Goal: Information Seeking & Learning: Check status

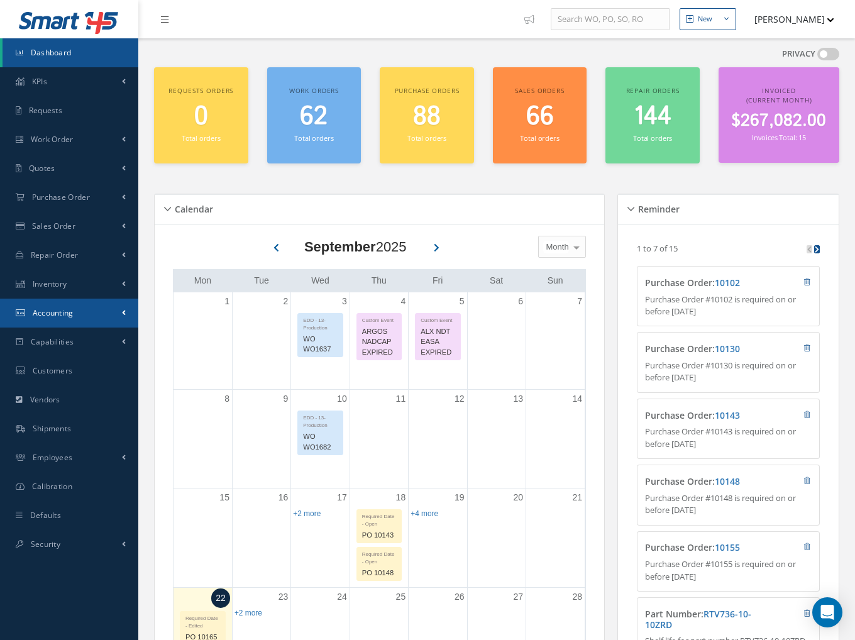
click at [64, 309] on span "Accounting" at bounding box center [53, 312] width 41 height 11
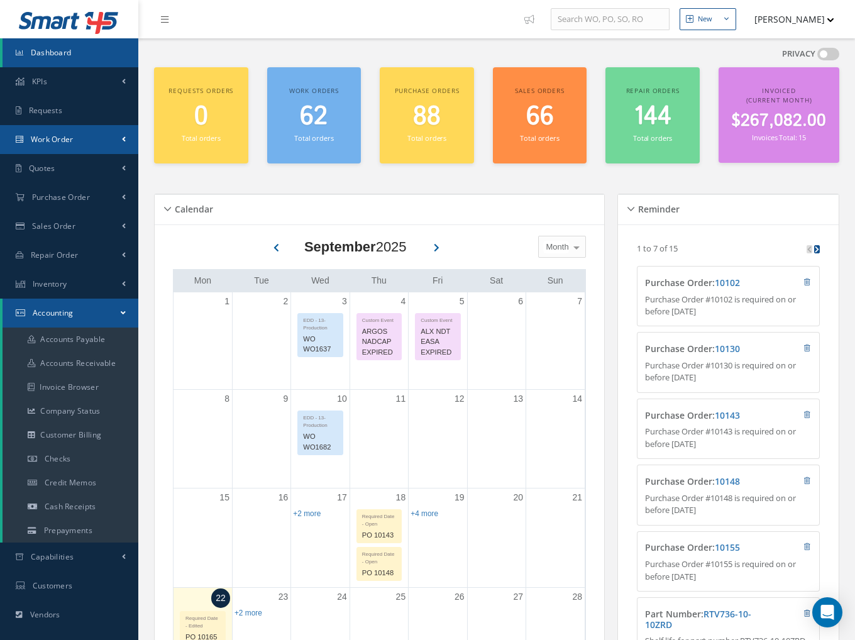
click at [46, 143] on span "Work Order" at bounding box center [52, 139] width 43 height 11
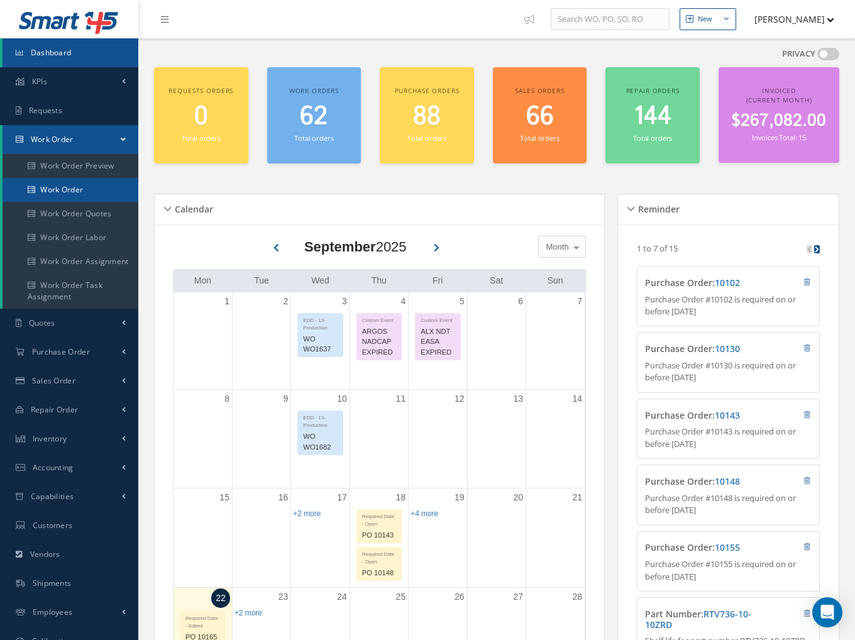
click at [78, 190] on link "Work Order" at bounding box center [71, 190] width 136 height 24
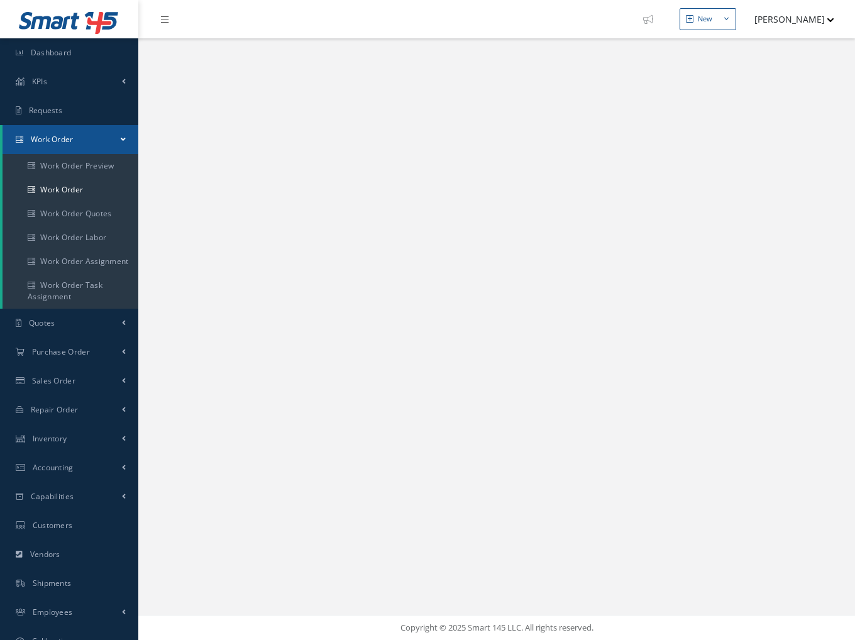
select select "25"
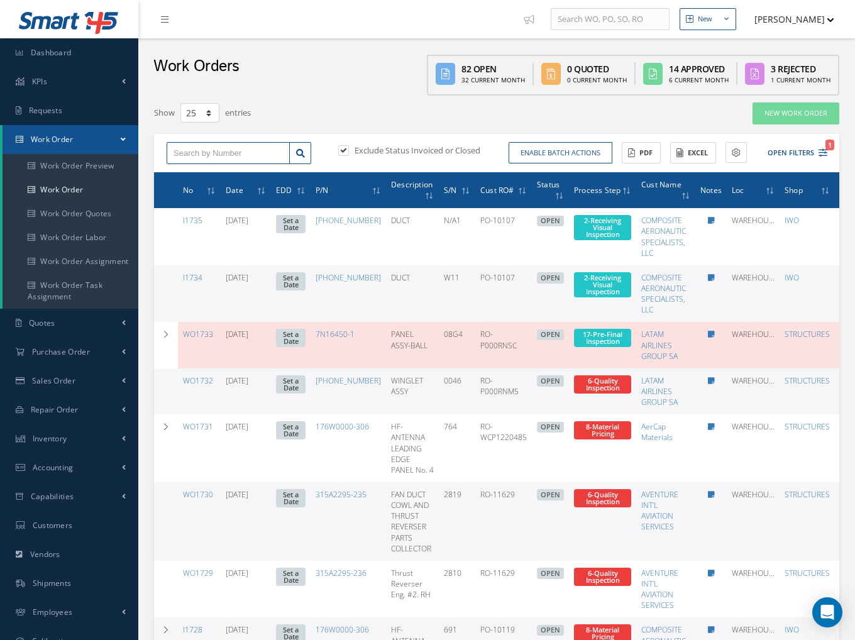
click at [224, 156] on input "text" at bounding box center [228, 153] width 123 height 23
type input "WO1657"
click at [348, 149] on label at bounding box center [349, 150] width 3 height 11
click at [343, 149] on input "checkbox" at bounding box center [342, 151] width 8 height 8
checkbox input "false"
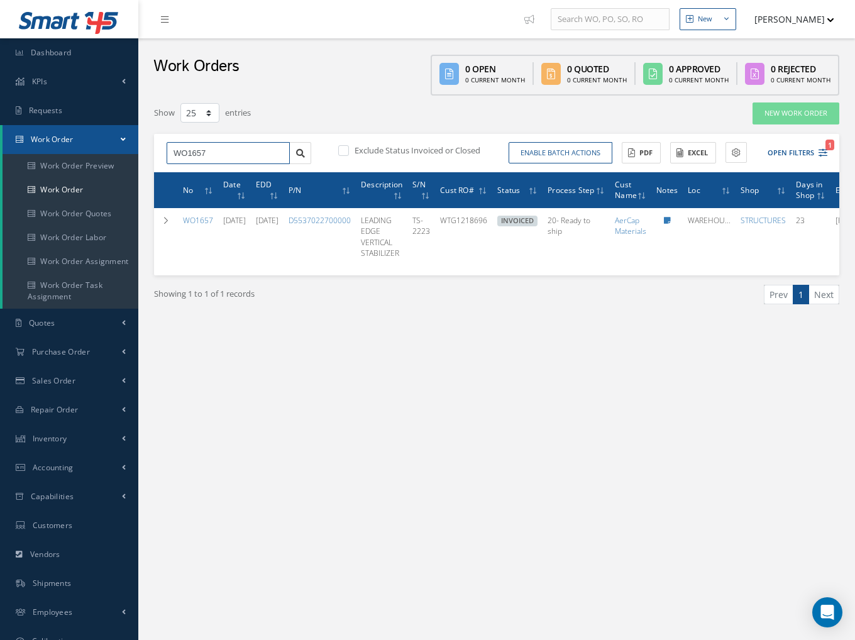
click at [219, 151] on input "WO1657" at bounding box center [228, 153] width 123 height 23
click at [192, 156] on input "WO1657" at bounding box center [228, 153] width 123 height 23
type input "WO1533"
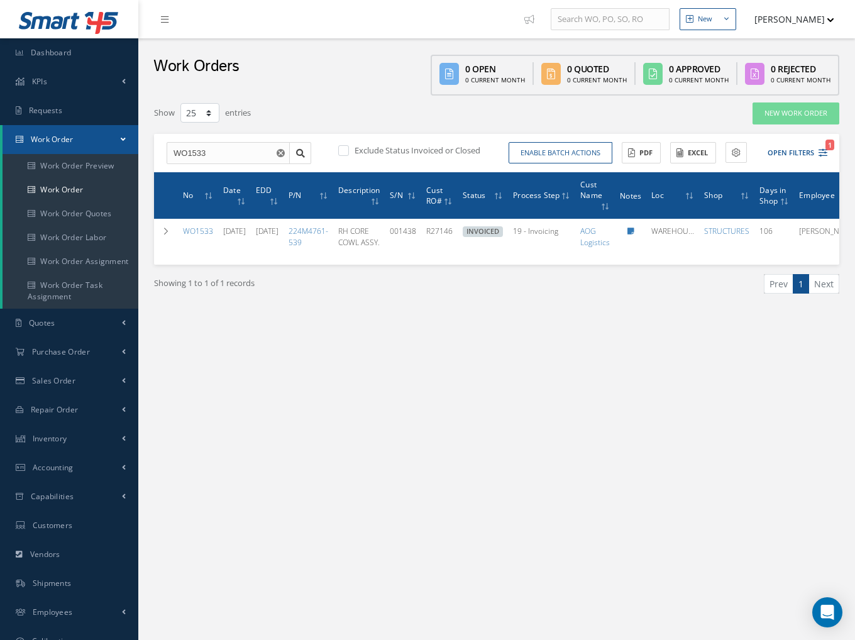
click at [429, 320] on div "Showing 1 to 1 of 1 records Prev 1 Next" at bounding box center [497, 295] width 704 height 61
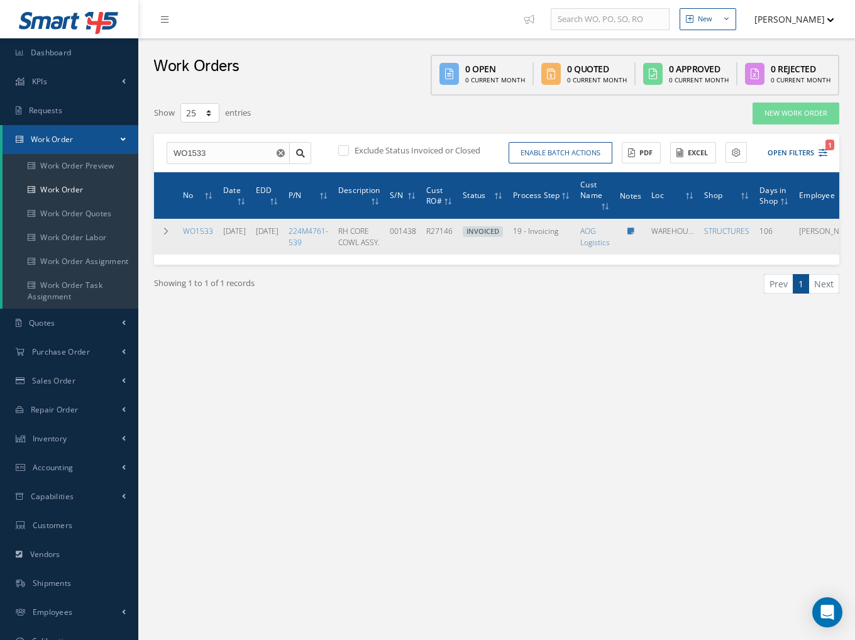
drag, startPoint x: 195, startPoint y: 229, endPoint x: 219, endPoint y: 234, distance: 23.9
click at [195, 228] on link "WO1533" at bounding box center [198, 231] width 30 height 11
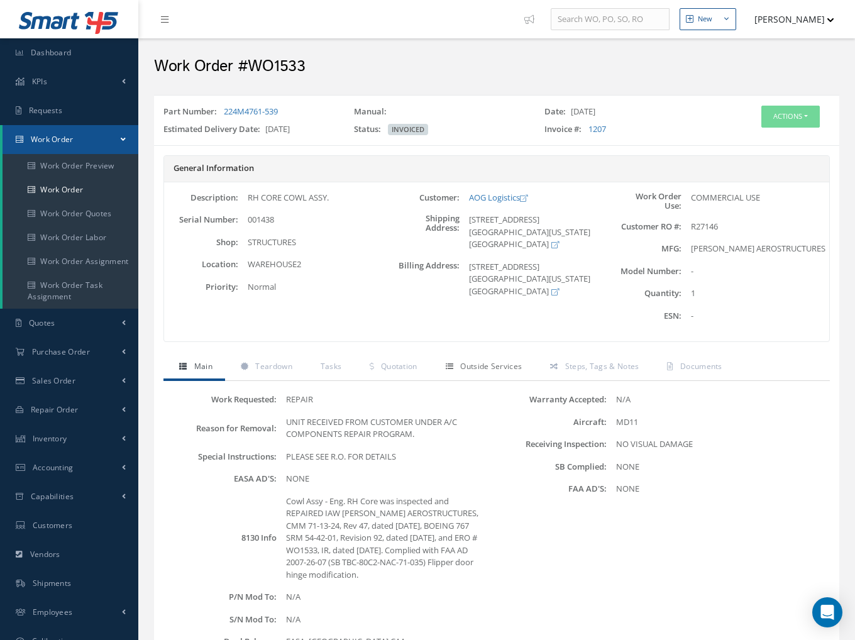
click at [500, 366] on span "Outside Services" at bounding box center [491, 366] width 62 height 11
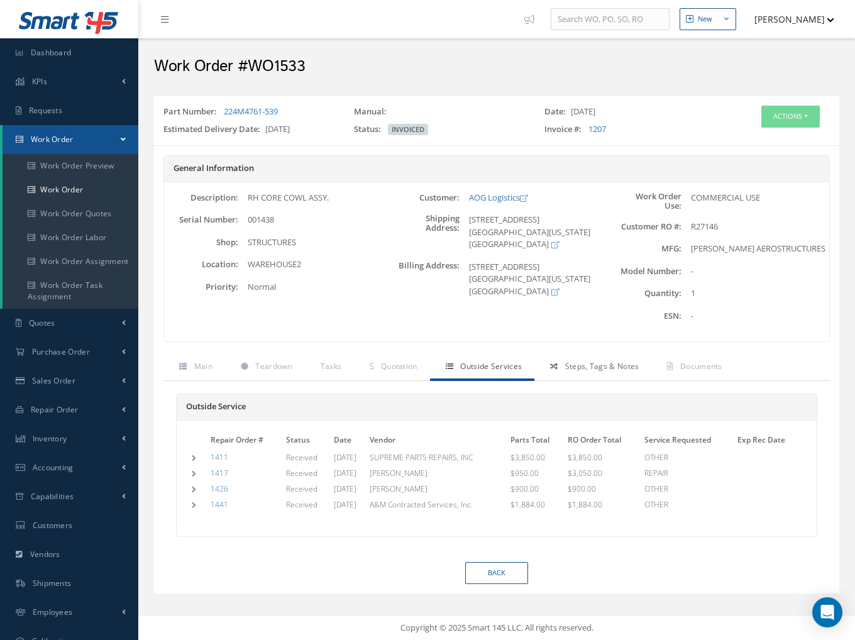
click at [582, 366] on span "Steps, Tags & Notes" at bounding box center [602, 366] width 74 height 11
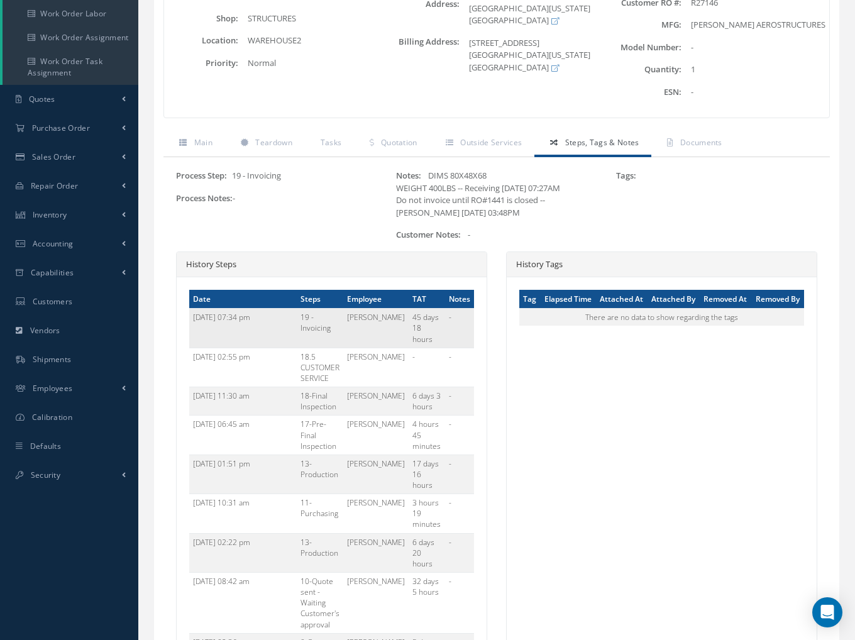
scroll to position [251, 0]
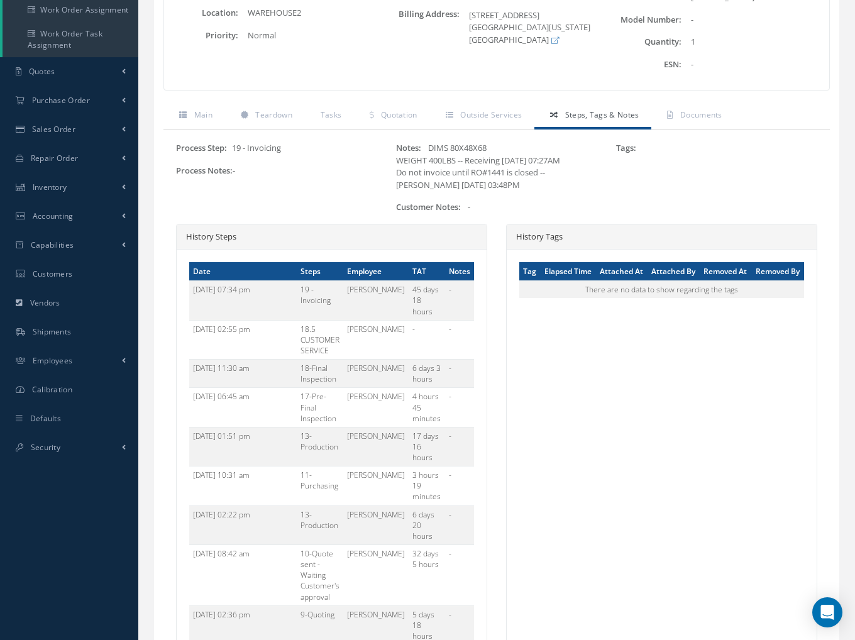
click at [603, 427] on div "History Tags Tag Elapsed Time Attached At Attached By Removed At Removed By The…" at bounding box center [661, 539] width 311 height 631
click at [648, 493] on div "History Tags Tag Elapsed Time Attached At Attached By Removed At Removed By The…" at bounding box center [661, 539] width 311 height 631
click at [839, 611] on div "Open Intercom Messenger" at bounding box center [827, 612] width 33 height 33
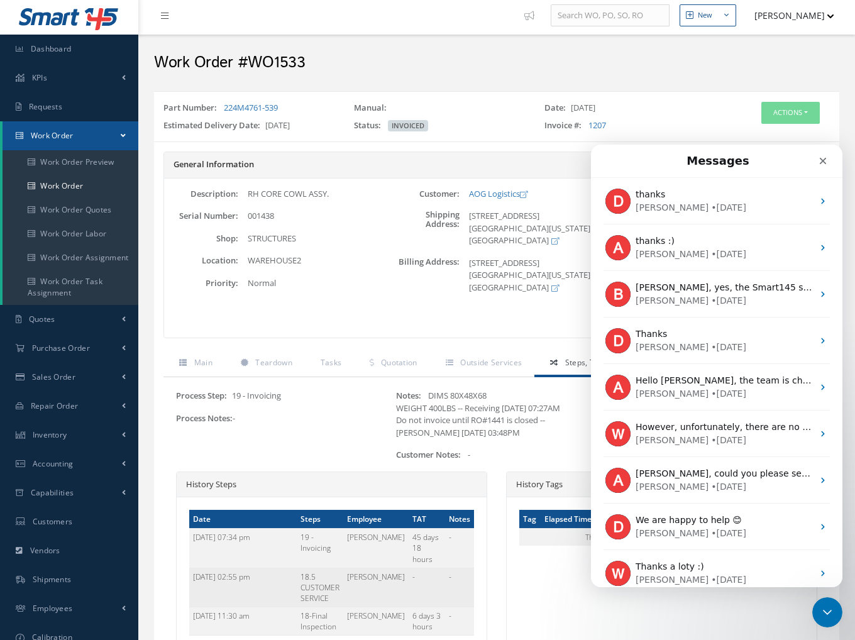
scroll to position [0, 0]
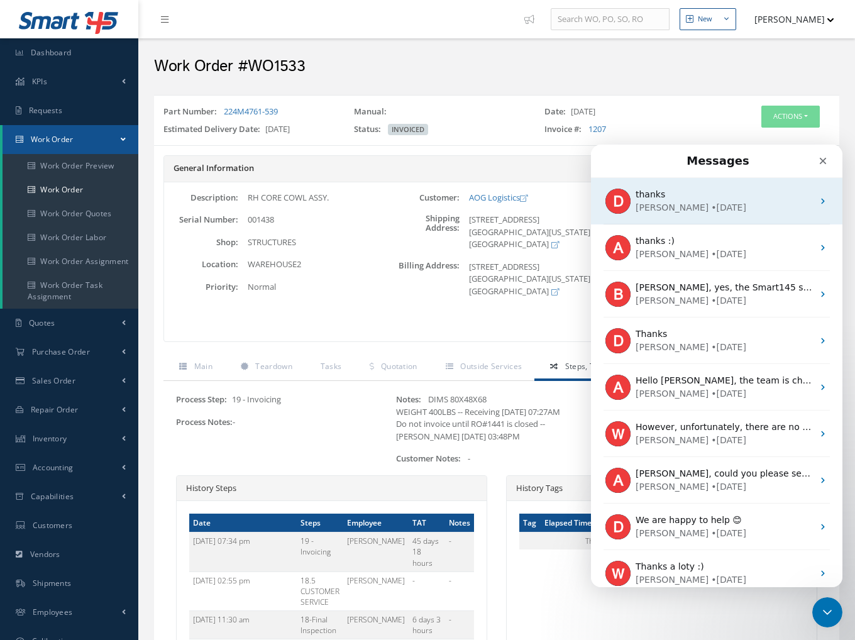
click at [701, 212] on div "David • 6d ago" at bounding box center [723, 207] width 177 height 13
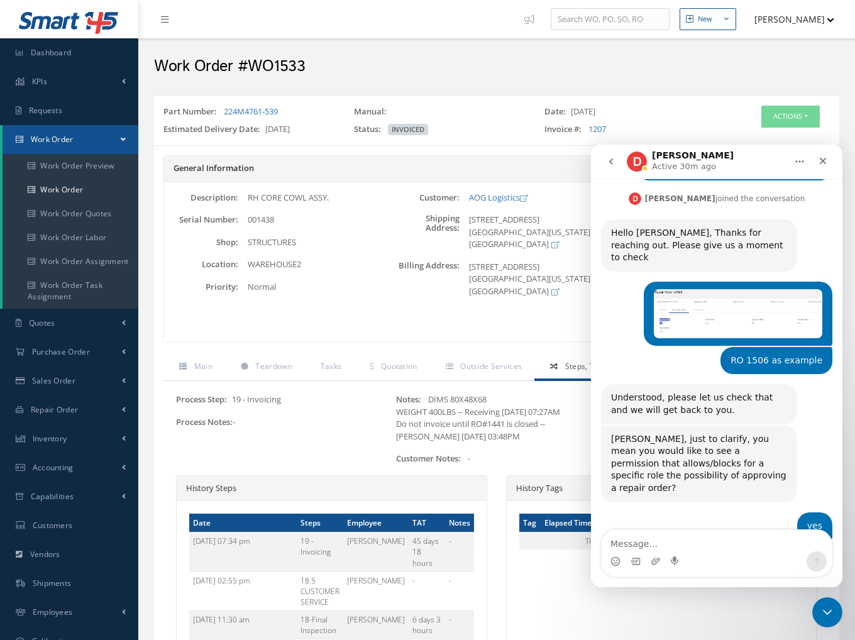
scroll to position [287, 0]
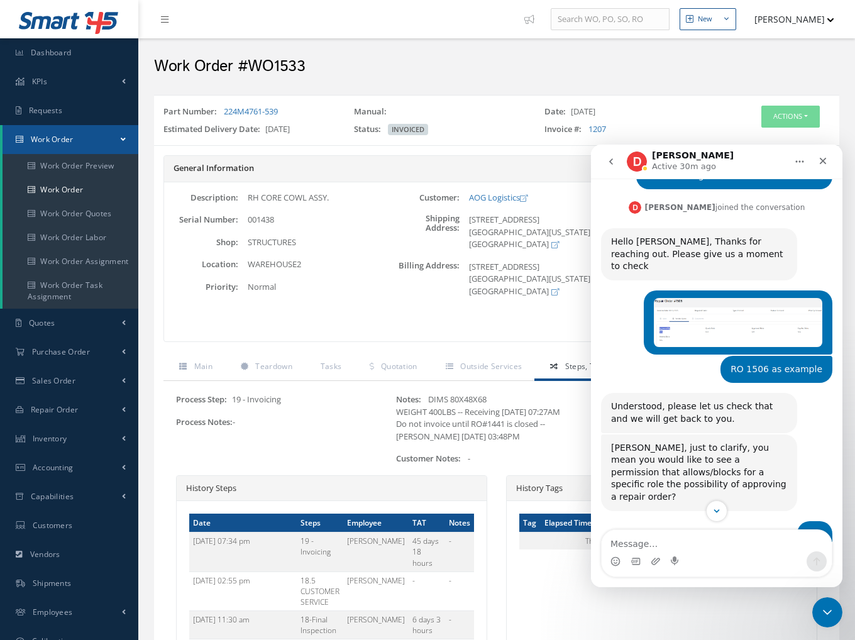
click at [607, 162] on button "go back" at bounding box center [611, 162] width 24 height 24
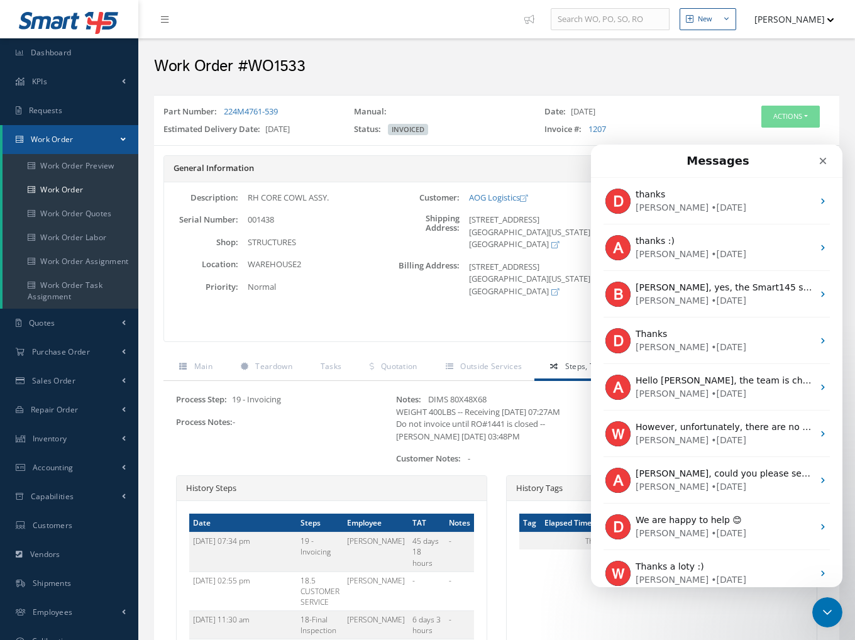
scroll to position [0, 0]
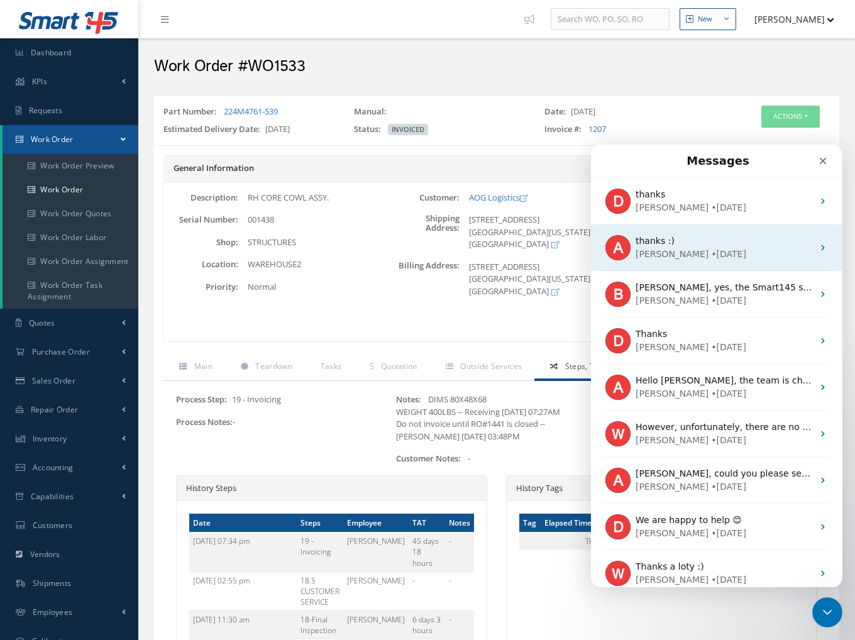
click at [713, 248] on div "Alison • 2w ago" at bounding box center [723, 254] width 177 height 13
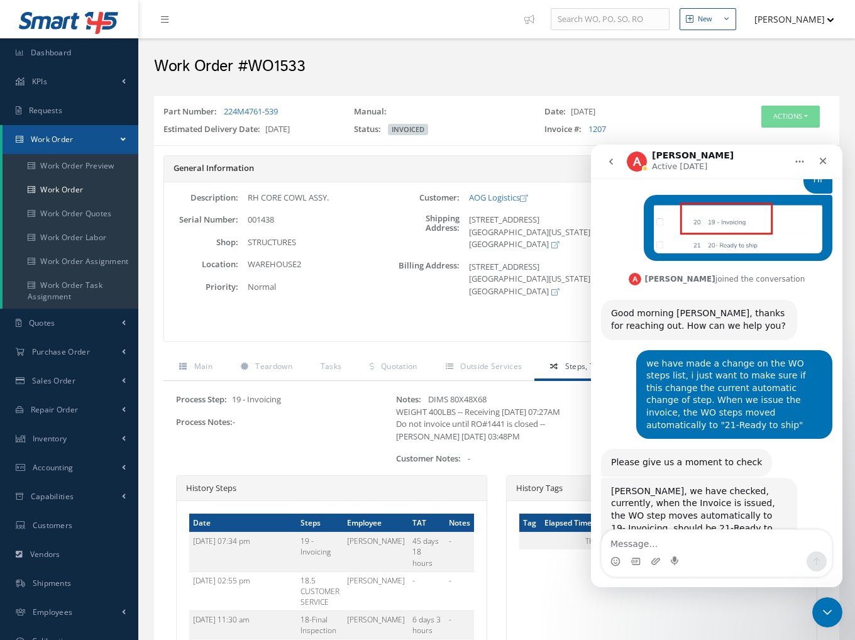
scroll to position [1941, 0]
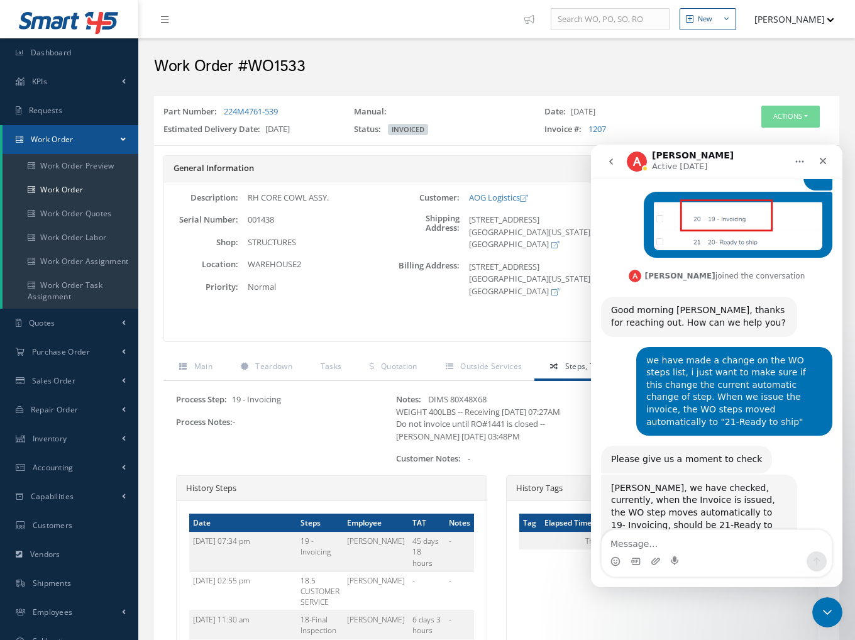
click at [680, 554] on div "Intercom messenger" at bounding box center [675, 561] width 10 height 20
click at [680, 553] on div "Intercom messenger" at bounding box center [675, 561] width 10 height 20
click at [656, 537] on textarea "Message…" at bounding box center [716, 540] width 230 height 21
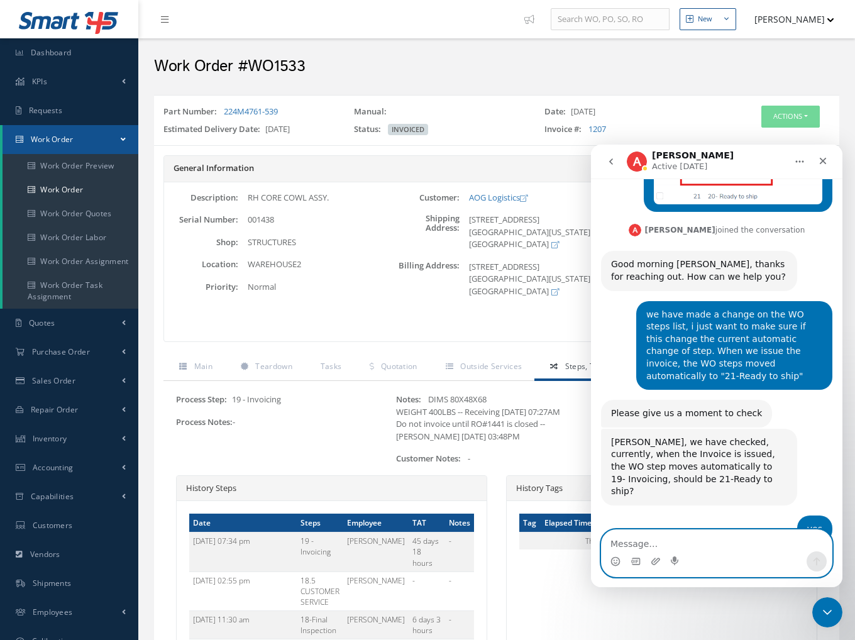
scroll to position [2019, 0]
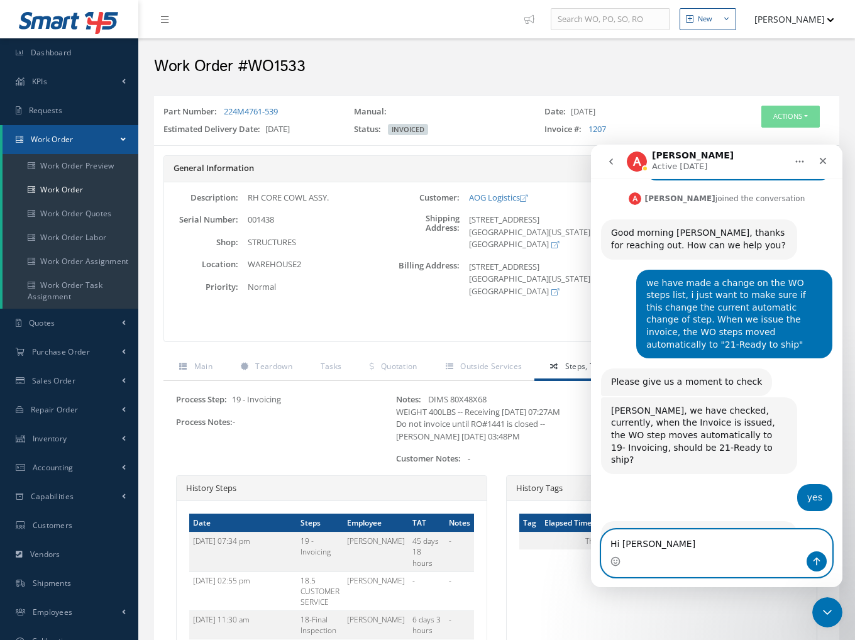
type textarea "Hi Alison"
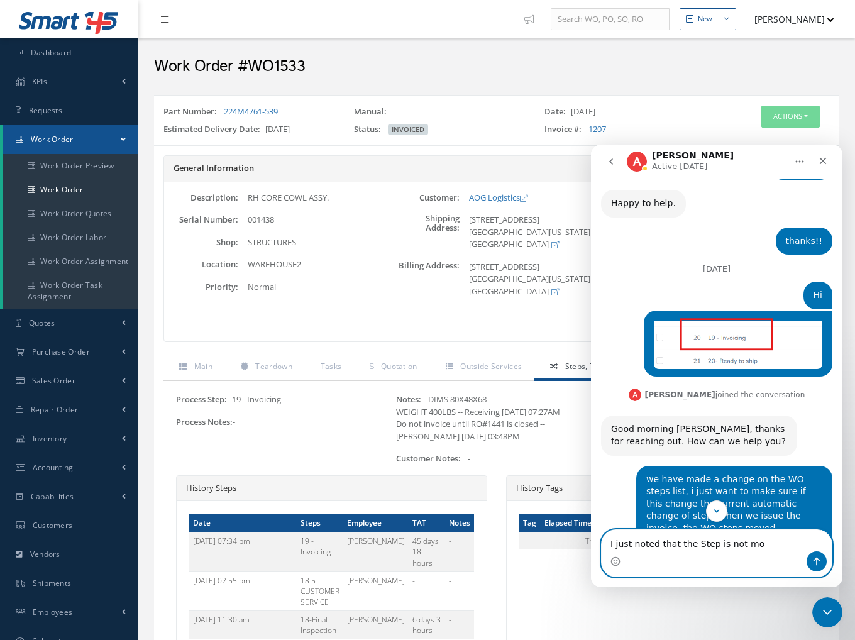
scroll to position [1859, 0]
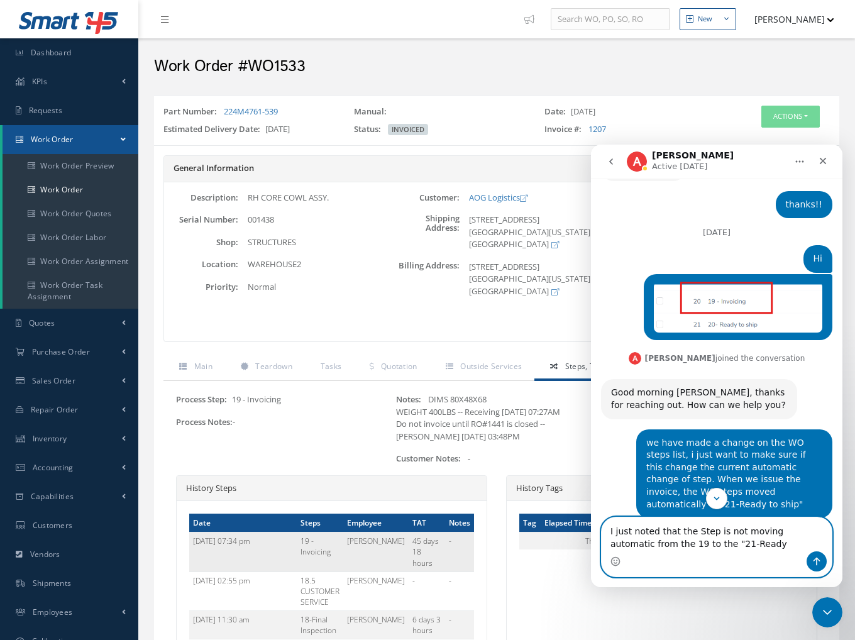
type textarea "I just noted that the Step is not moving automatic from the 19 to the "21-Ready"
click at [329, 550] on td "19 - Invoicing" at bounding box center [320, 551] width 46 height 39
drag, startPoint x: 733, startPoint y: 544, endPoint x: 581, endPoint y: 528, distance: 152.9
click at [591, 528] on html "Brian Active Ask us anything, or share your feedback. July 15 Hi, i would like …" at bounding box center [716, 366] width 251 height 442
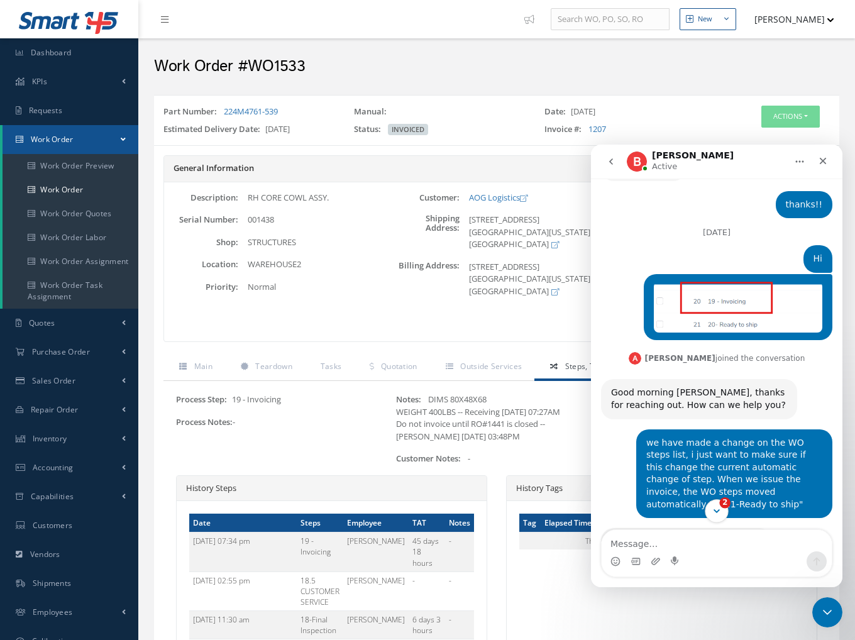
click at [719, 505] on span "2" at bounding box center [724, 502] width 11 height 11
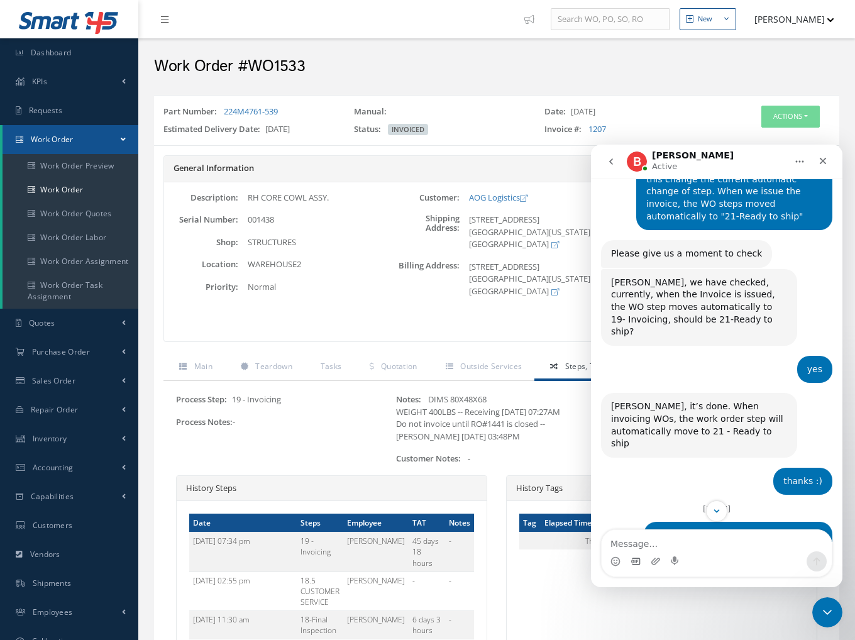
scroll to position [2147, 0]
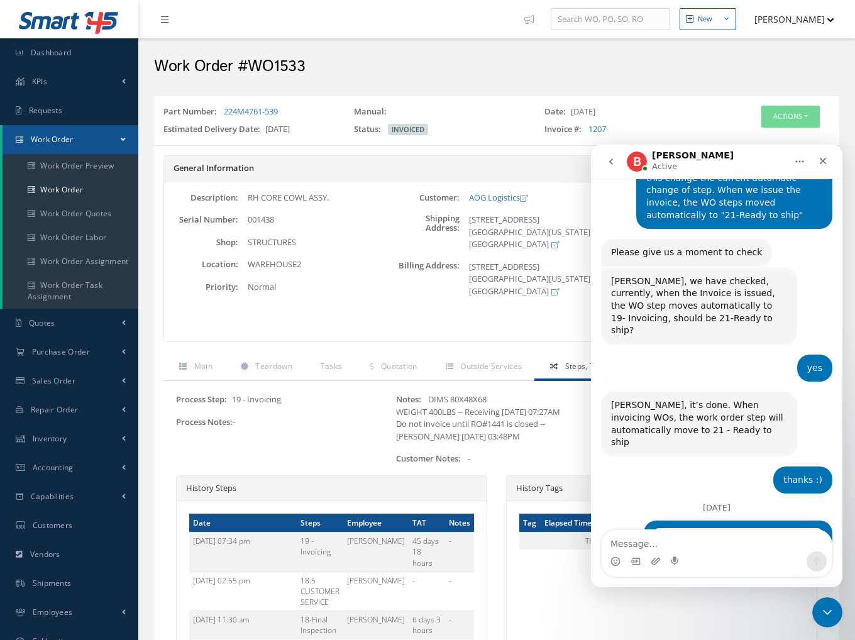
click at [667, 552] on div "Intercom messenger" at bounding box center [716, 561] width 230 height 20
click at [673, 544] on textarea "Message…" at bounding box center [716, 540] width 230 height 21
type textarea "P"
type textarea "c"
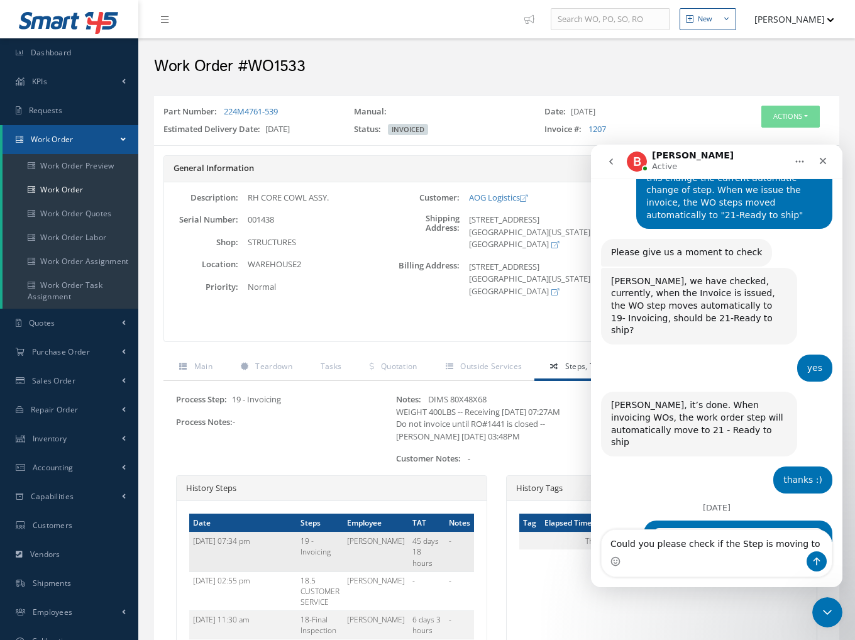
click at [336, 540] on td "19 - Invoicing" at bounding box center [320, 551] width 46 height 39
drag, startPoint x: 392, startPoint y: 547, endPoint x: 494, endPoint y: 572, distance: 105.3
click at [798, 543] on textarea "Could you please check if the Step is moving to" at bounding box center [716, 540] width 230 height 21
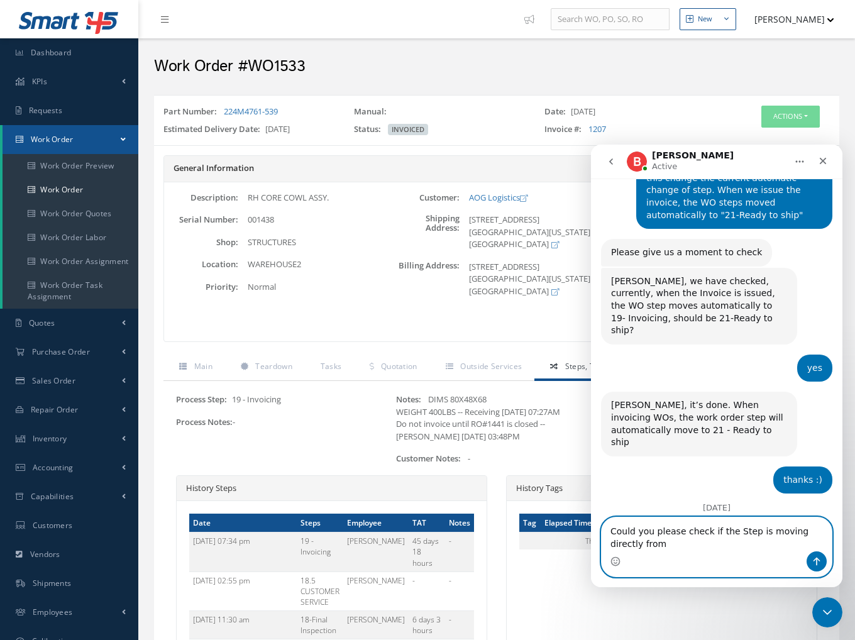
scroll to position [2160, 0]
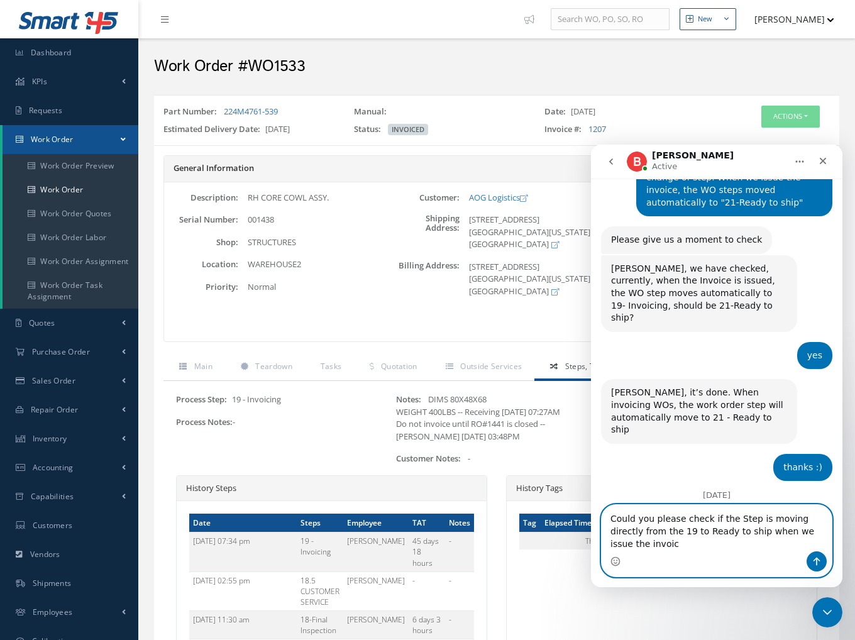
type textarea "Could you please check if the Step is moving directly from the 19 to Ready to s…"
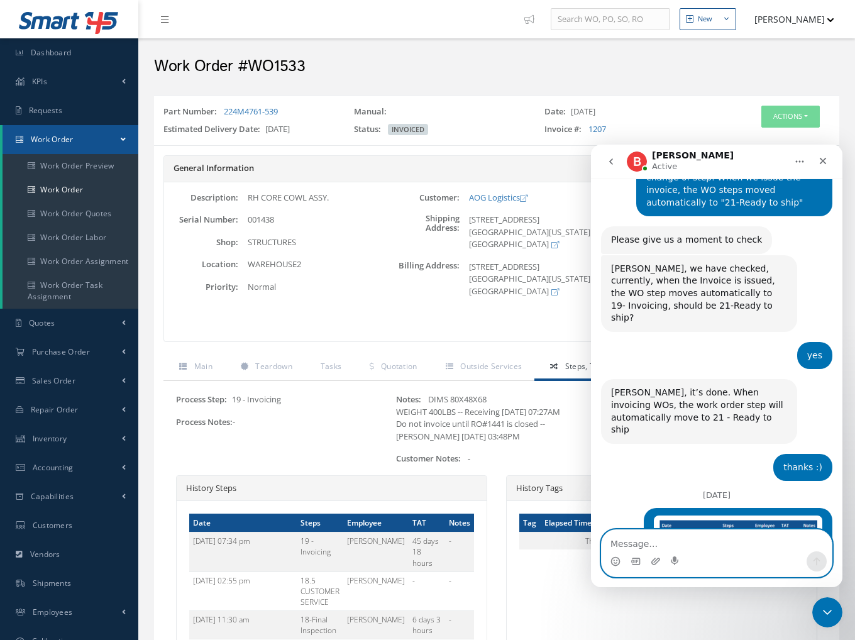
scroll to position [2188, 0]
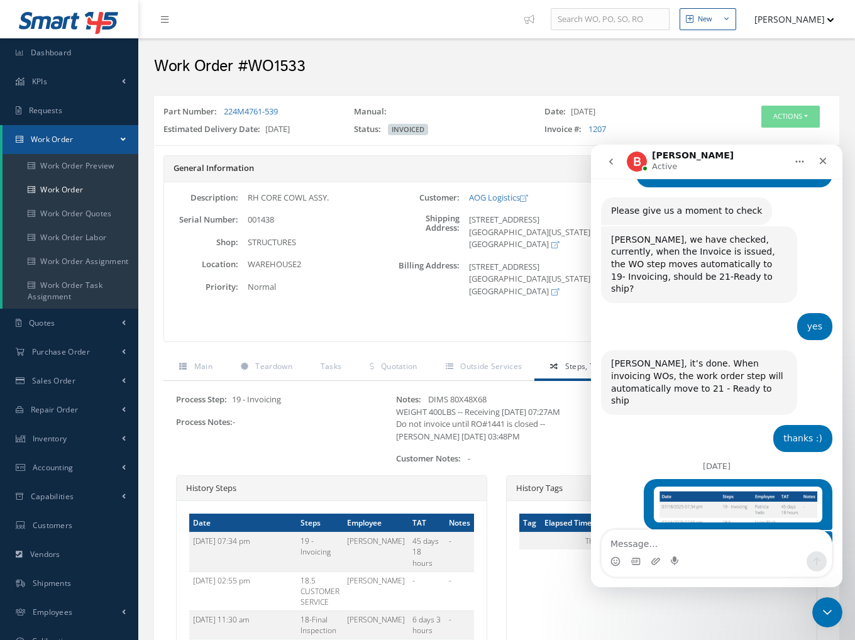
click at [533, 328] on div "Customer: AOG Logistics Shipping Address: 3200 NW 27th Ave Suite 300 Pompano Be…" at bounding box center [497, 262] width 222 height 141
click at [826, 159] on icon "Close" at bounding box center [822, 161] width 10 height 10
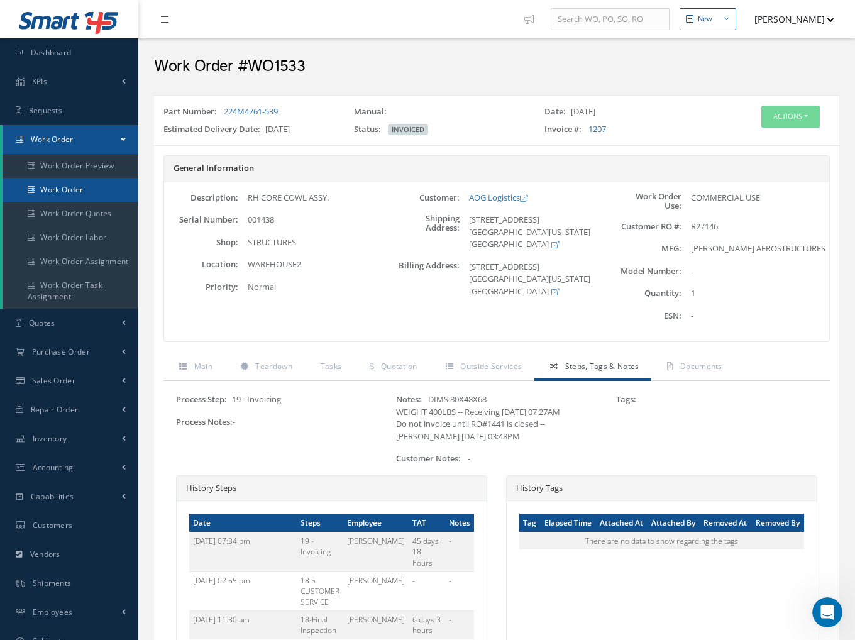
click at [71, 185] on link "Work Order" at bounding box center [71, 190] width 136 height 24
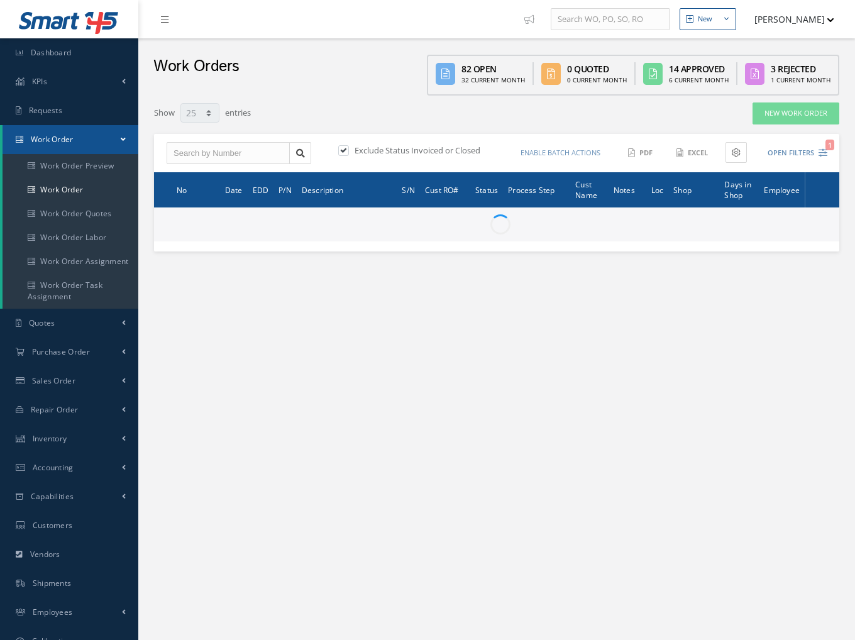
select select "25"
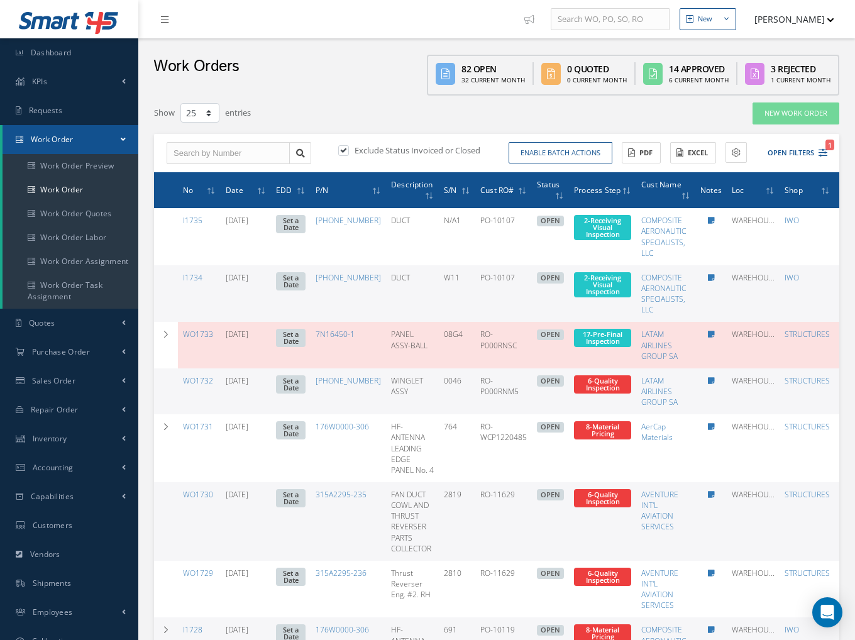
click at [608, 192] on span "Process Step" at bounding box center [597, 189] width 46 height 12
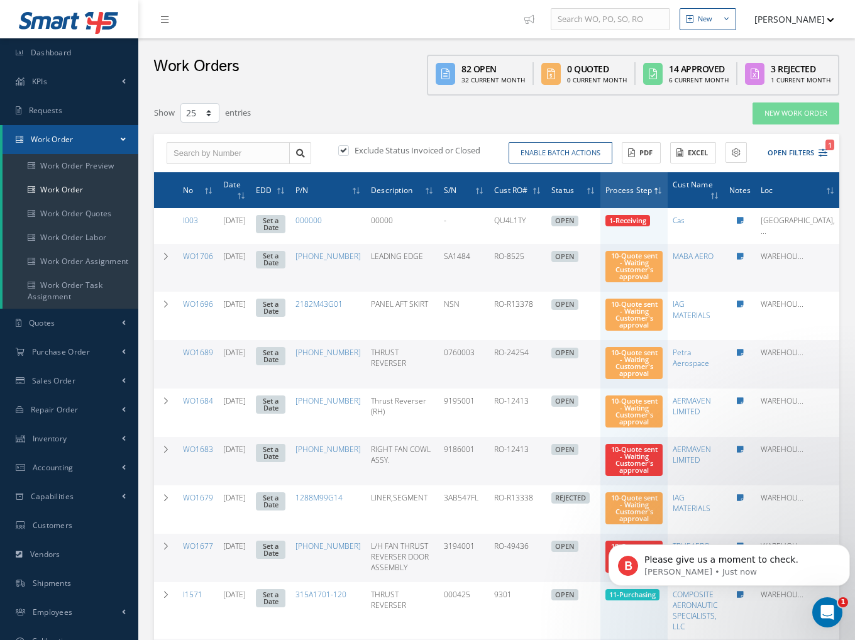
click at [662, 189] on span at bounding box center [657, 190] width 9 height 11
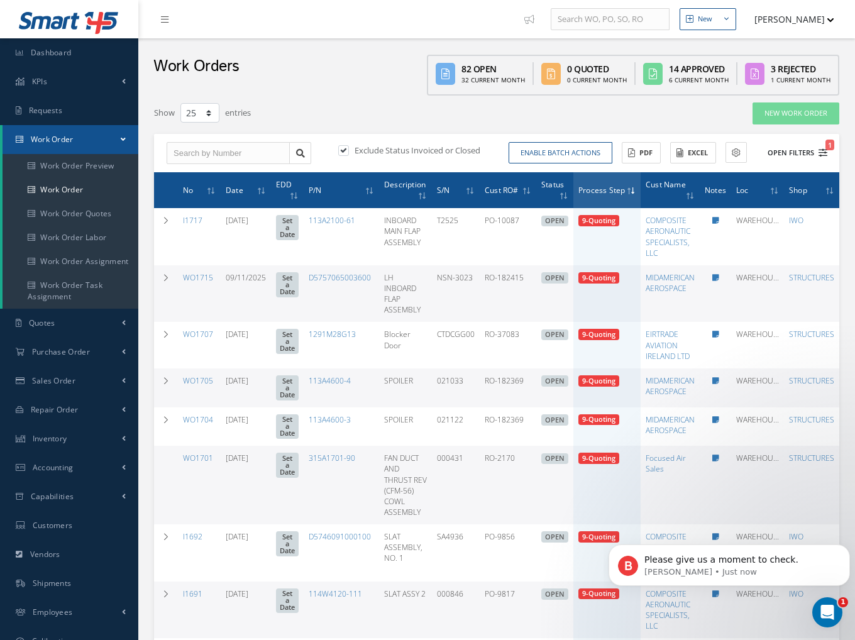
click at [815, 154] on button "Open Filters 1" at bounding box center [791, 153] width 71 height 21
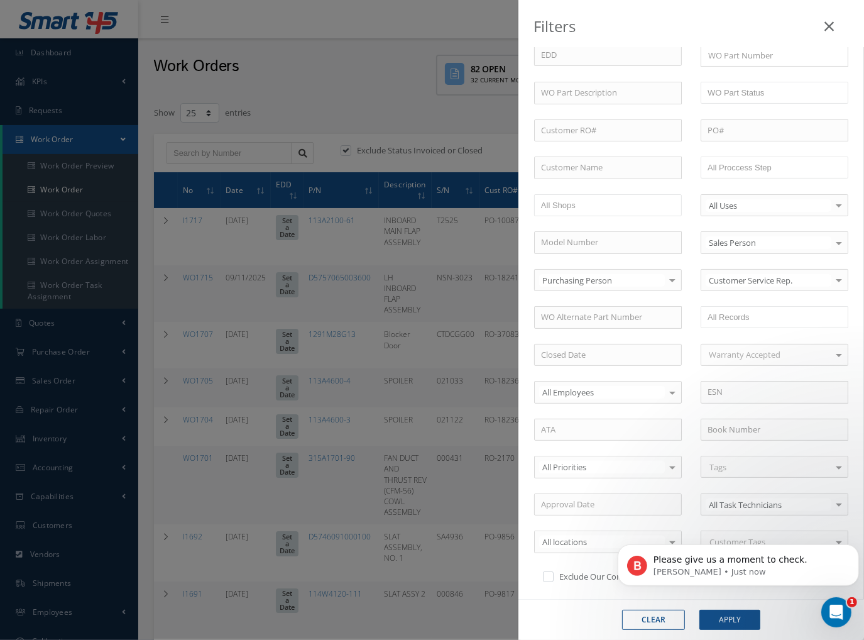
scroll to position [195, 0]
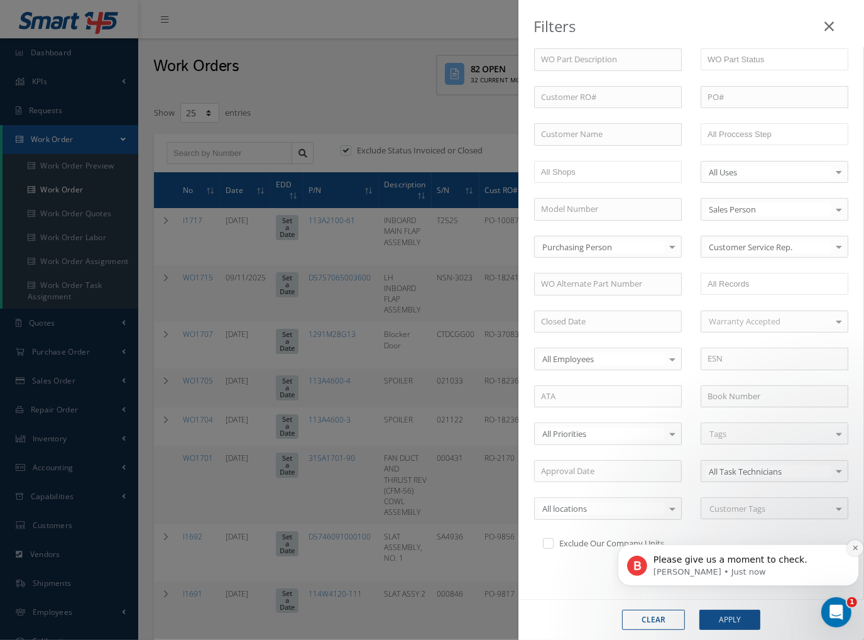
click at [853, 545] on icon "Dismiss notification" at bounding box center [854, 547] width 4 height 4
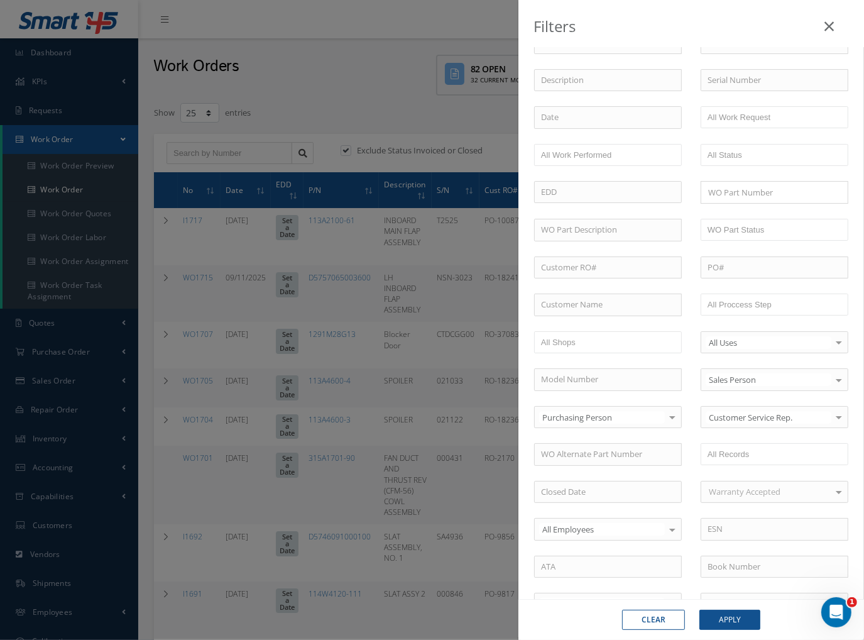
scroll to position [0, 0]
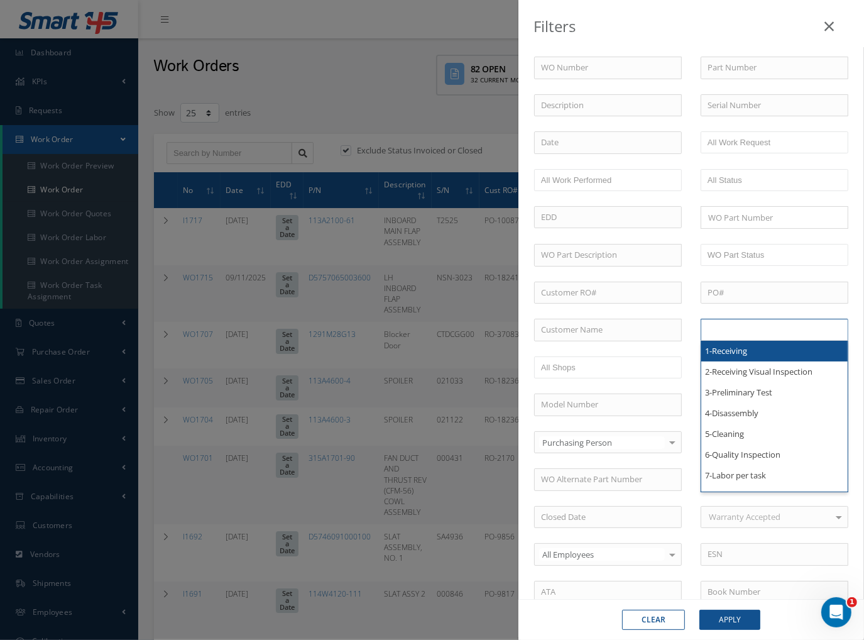
click at [736, 323] on input "text" at bounding box center [747, 330] width 80 height 16
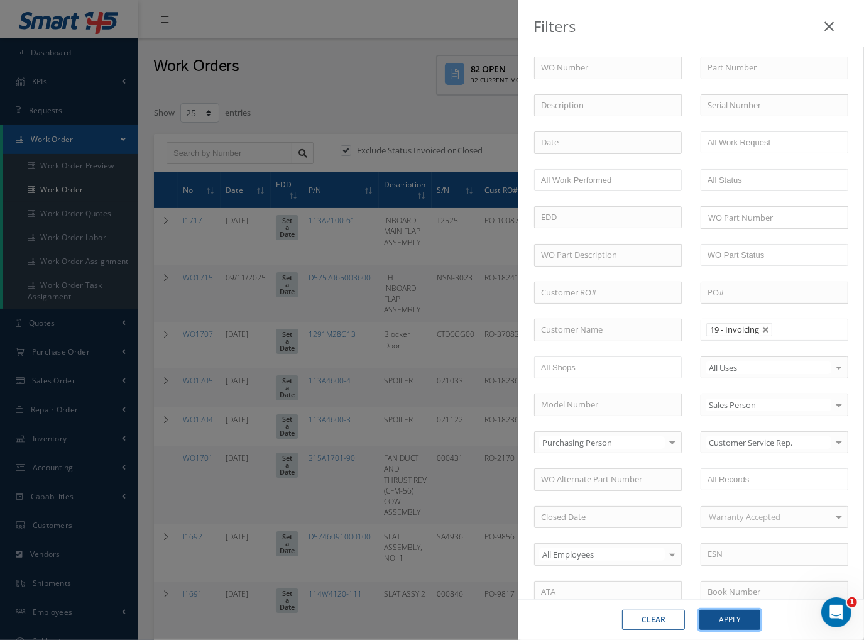
click at [739, 626] on button "Apply" at bounding box center [729, 619] width 61 height 20
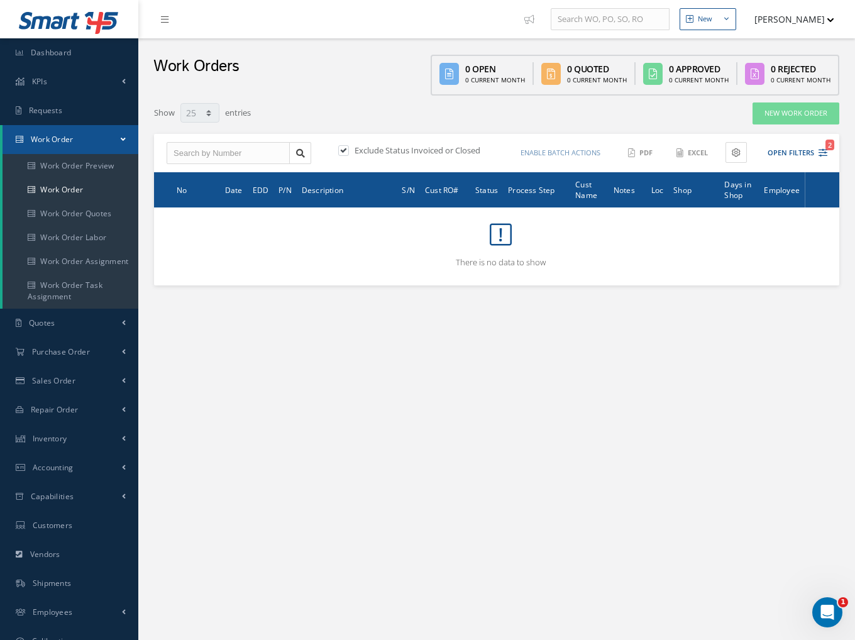
drag, startPoint x: 337, startPoint y: 156, endPoint x: 346, endPoint y: 151, distance: 9.8
click at [338, 156] on div "Exclude Status Invoiced or Closed" at bounding box center [416, 152] width 161 height 14
click at [348, 148] on label at bounding box center [349, 150] width 3 height 11
click at [346, 148] on input "checkbox" at bounding box center [342, 151] width 8 height 8
checkbox input "false"
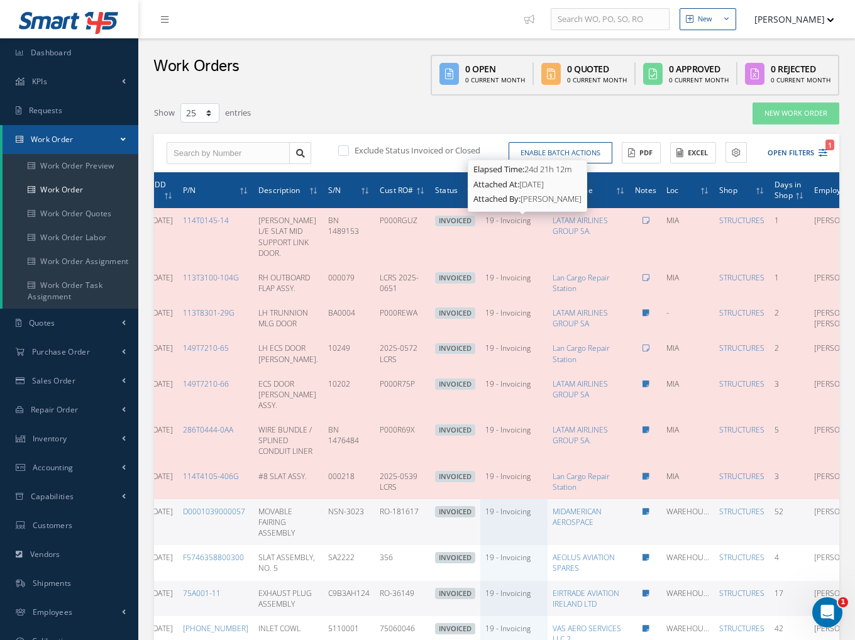
click at [530, 217] on span "19 - Invoicing" at bounding box center [507, 220] width 45 height 11
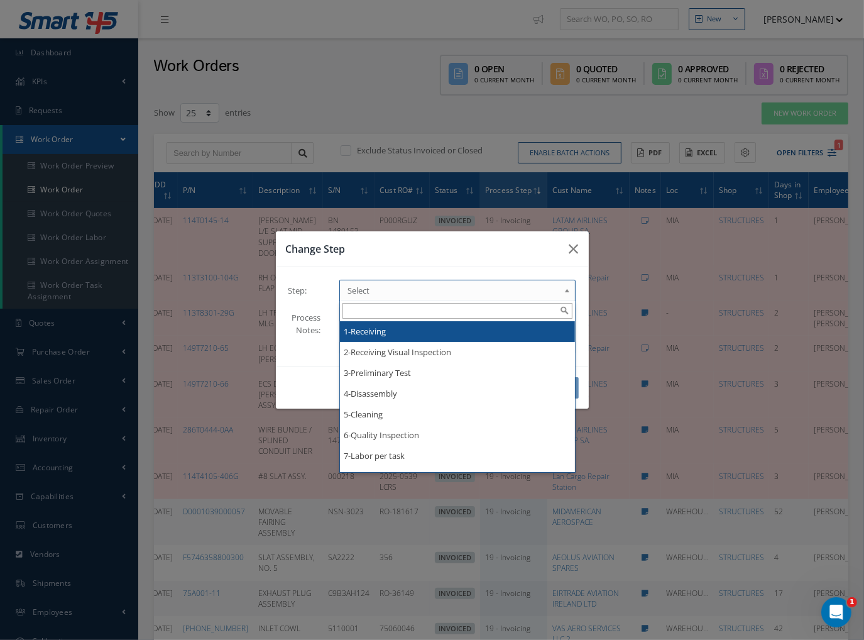
click at [423, 287] on span "Select" at bounding box center [453, 290] width 212 height 15
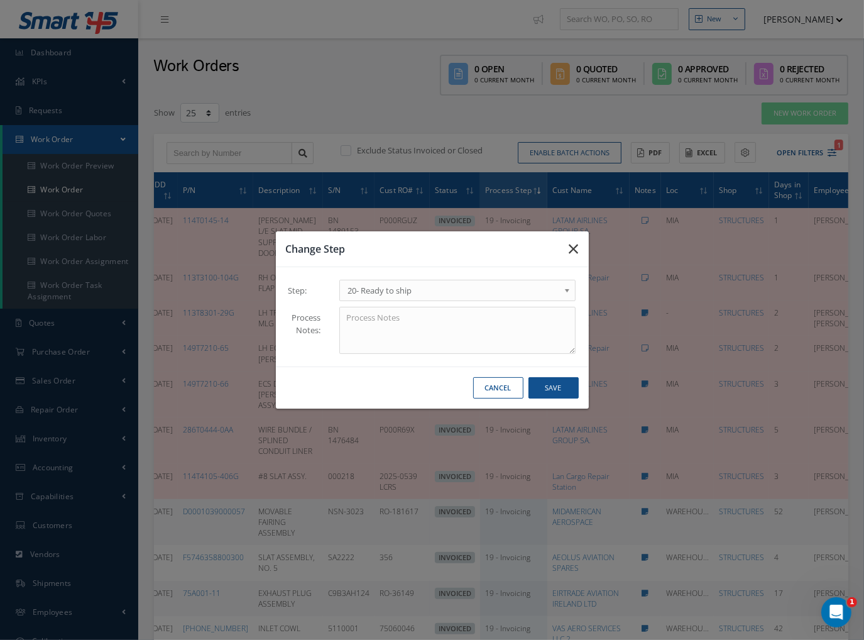
click at [569, 254] on icon "button" at bounding box center [573, 248] width 9 height 15
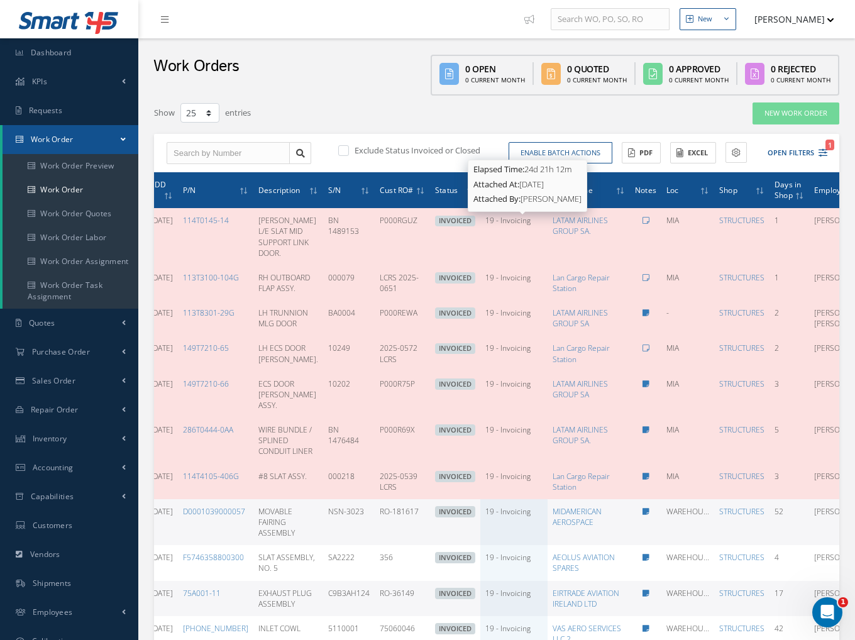
click at [530, 219] on span "19 - Invoicing" at bounding box center [507, 220] width 45 height 11
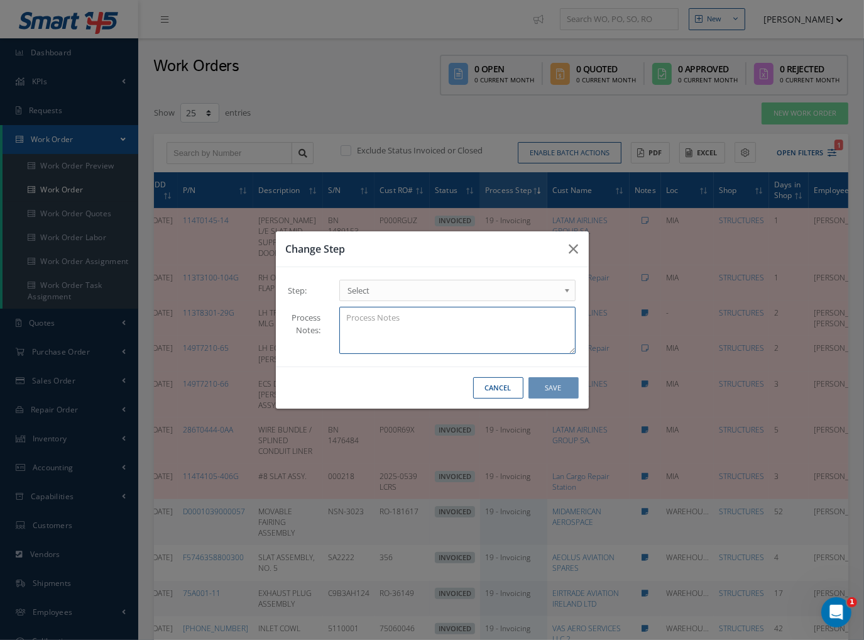
click at [496, 309] on textarea at bounding box center [457, 330] width 237 height 47
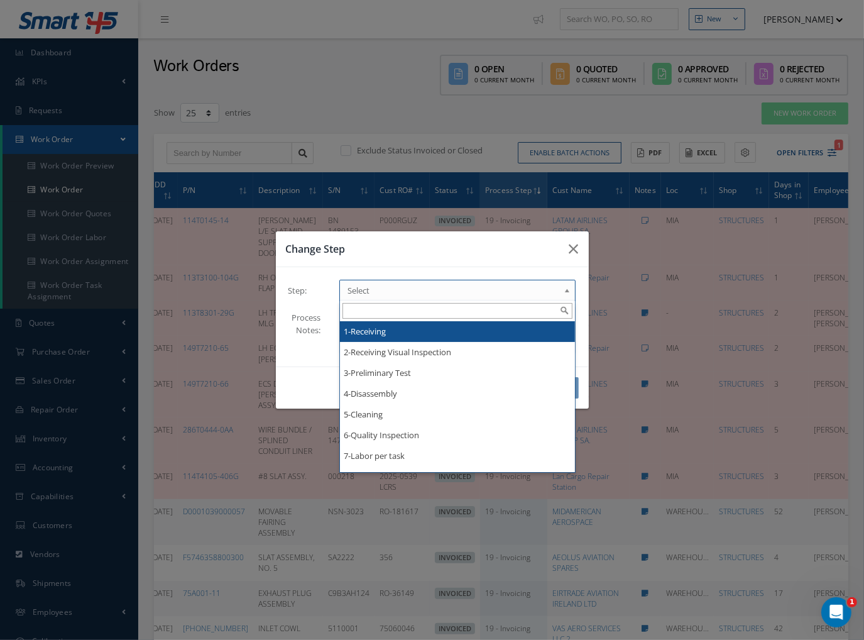
click at [494, 295] on span "Select" at bounding box center [453, 290] width 212 height 15
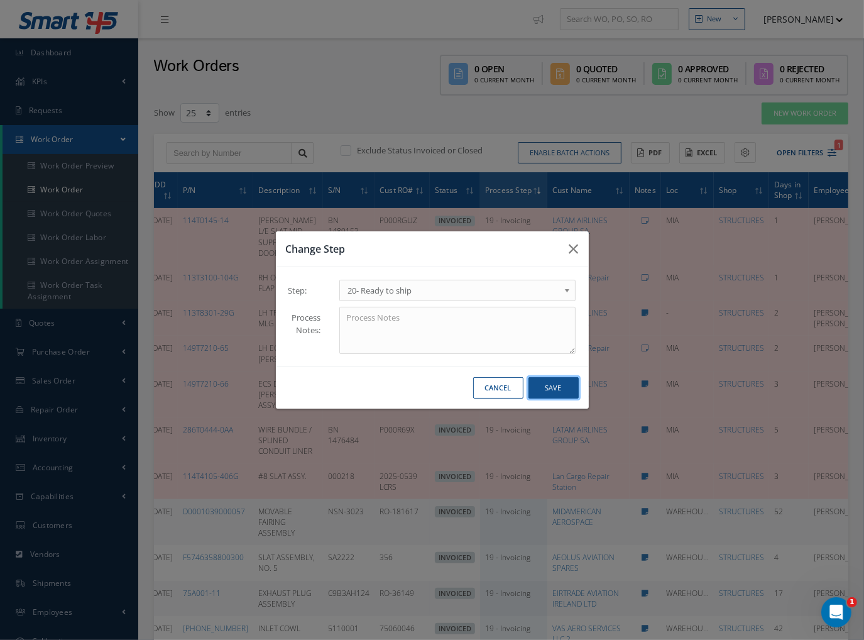
click at [564, 390] on button "Save" at bounding box center [553, 388] width 50 height 22
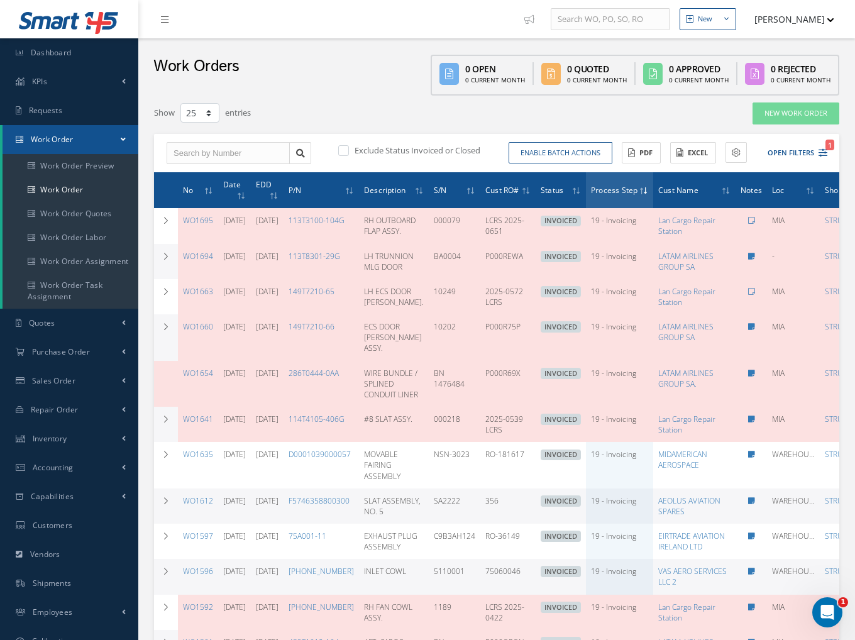
click at [563, 185] on span "Status" at bounding box center [551, 189] width 23 height 12
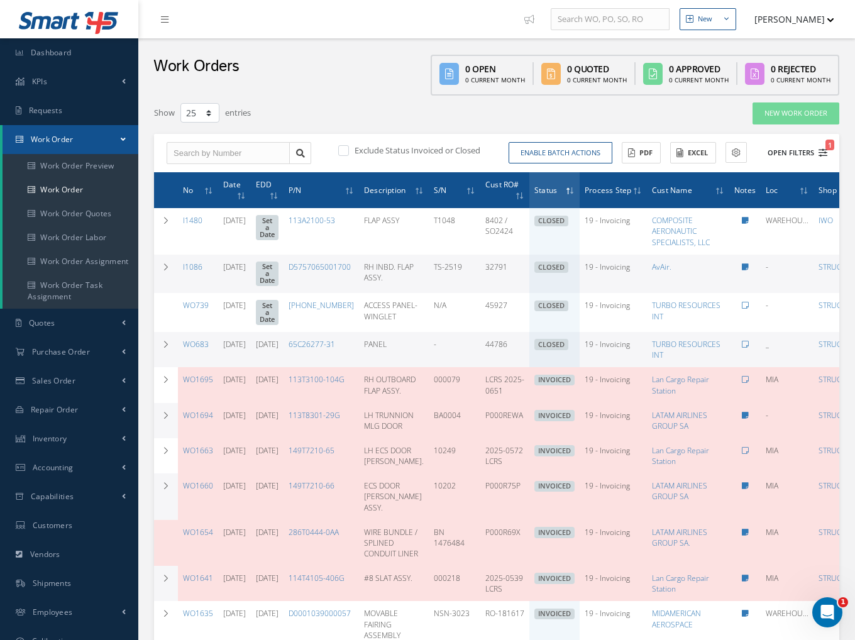
click at [819, 151] on icon "1" at bounding box center [822, 152] width 9 height 9
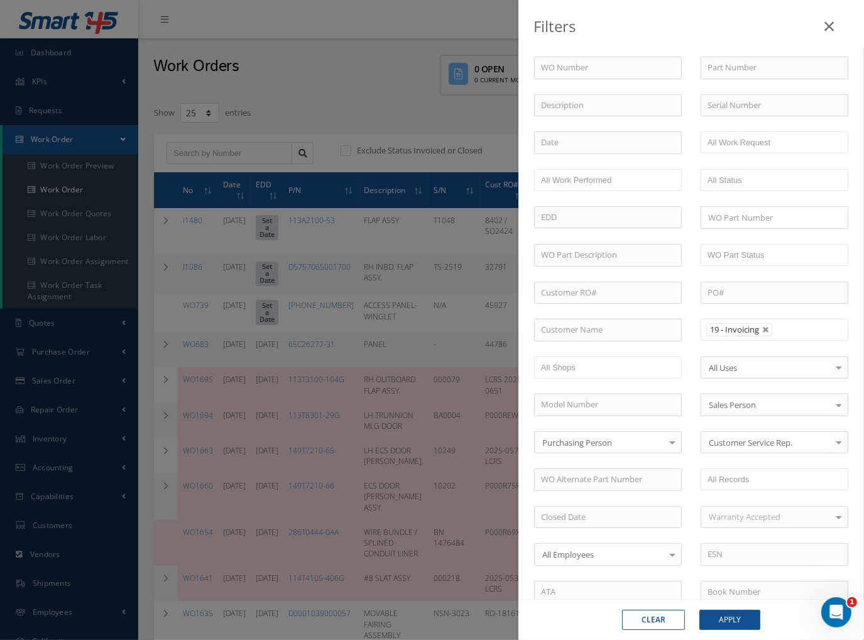
drag, startPoint x: 814, startPoint y: 409, endPoint x: 772, endPoint y: 352, distance: 70.5
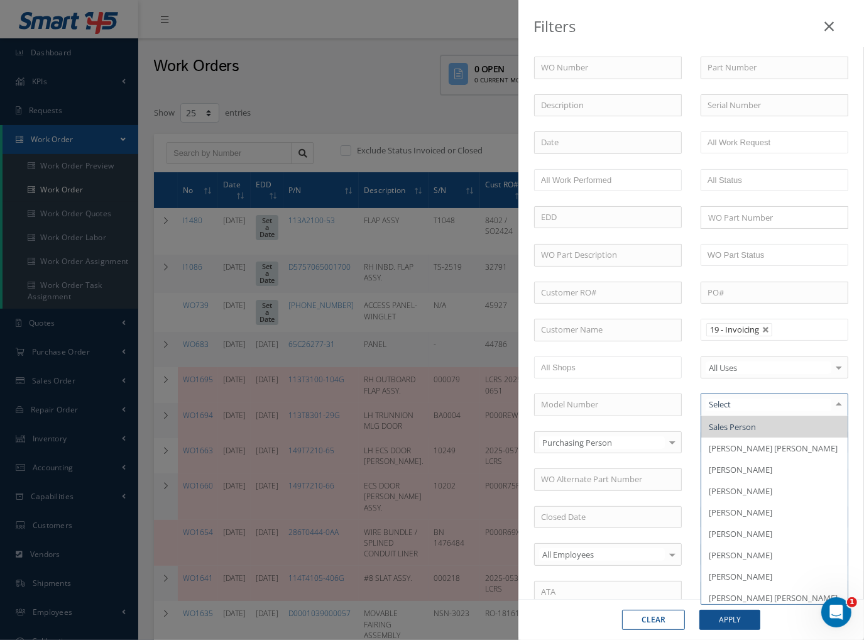
click at [768, 332] on li "19 - Invoicing" at bounding box center [739, 329] width 66 height 13
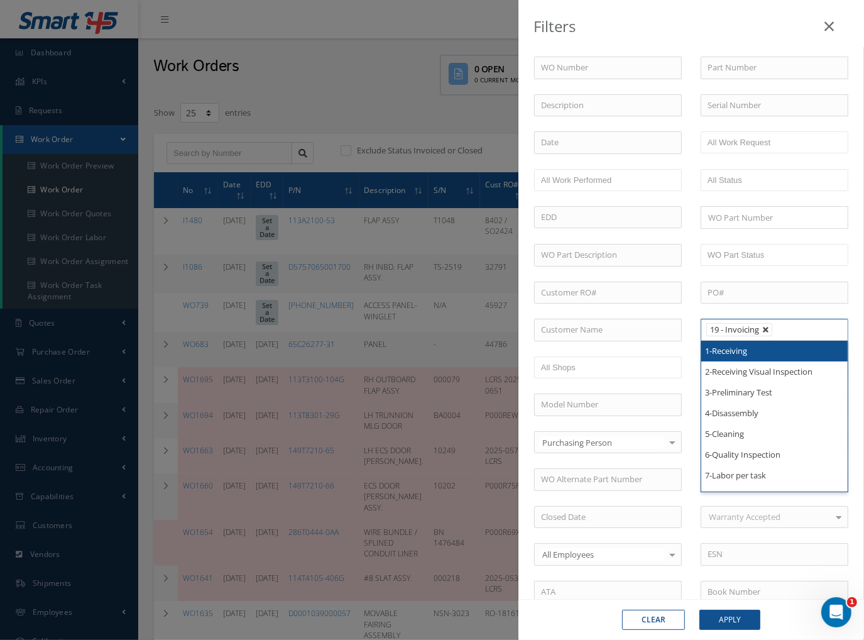
click at [762, 327] on link at bounding box center [766, 330] width 8 height 8
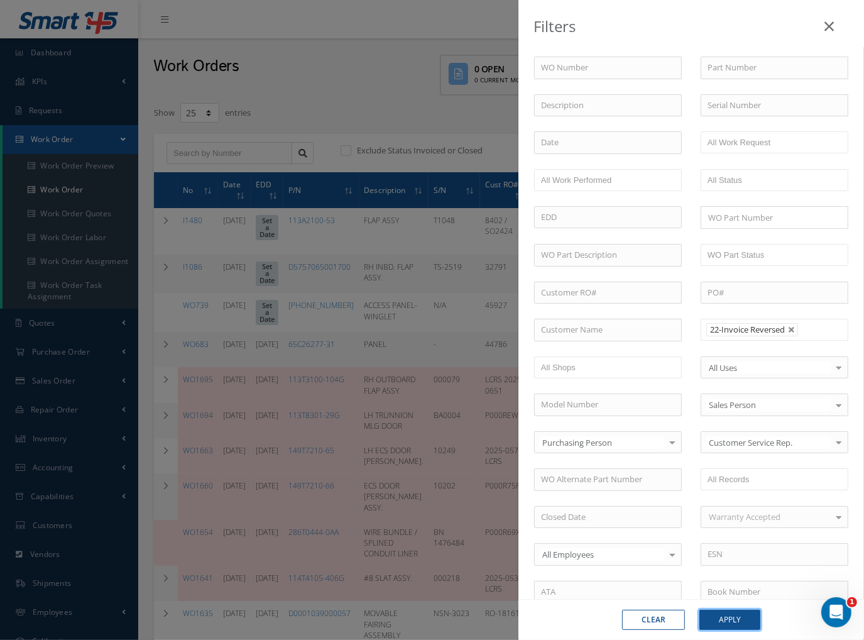
click at [713, 619] on button "Apply" at bounding box center [729, 619] width 61 height 20
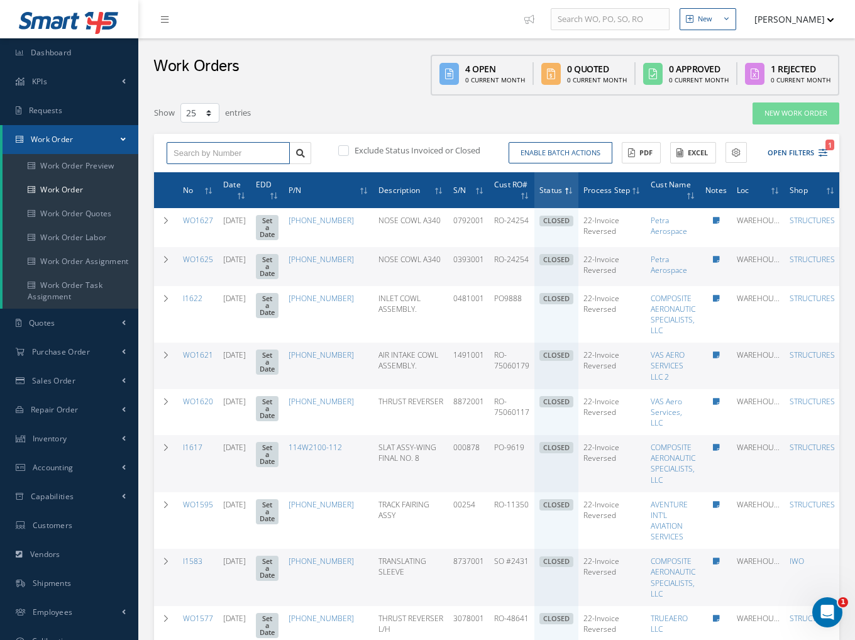
click at [217, 157] on input "text" at bounding box center [228, 153] width 123 height 23
click at [214, 153] on input "WO15" at bounding box center [228, 153] width 123 height 23
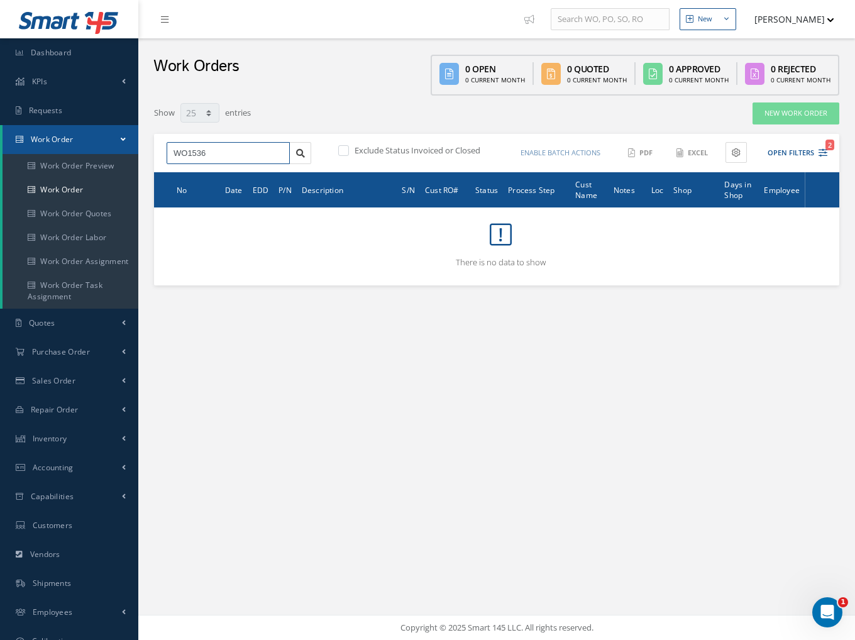
click at [239, 154] on input "WO1536" at bounding box center [228, 153] width 123 height 23
click at [248, 148] on input "WO1536" at bounding box center [228, 153] width 123 height 23
type input "WO1585"
click at [204, 151] on input "WO1585" at bounding box center [228, 153] width 123 height 23
click at [818, 136] on div "WO1585 No Match Found Exclude Status Invoiced or Closed Enable batch actions Up…" at bounding box center [496, 153] width 685 height 39
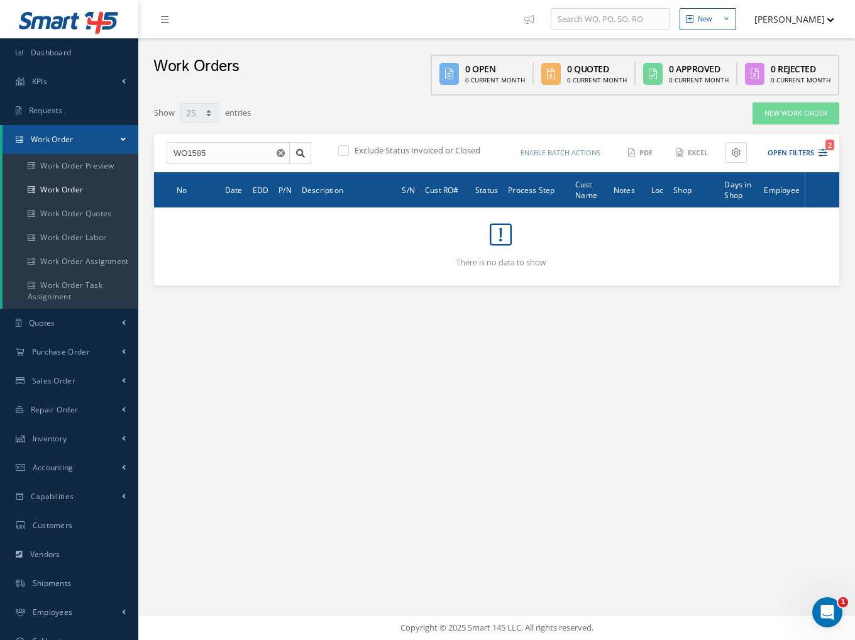
click at [832, 153] on div "WO1585 No Match Found Exclude Status Invoiced or Closed Enable batch actions Up…" at bounding box center [496, 153] width 685 height 39
click at [830, 151] on div "Enable batch actions Update Work Orders Close Work Orders ACTIONS Receive Payme…" at bounding box center [663, 153] width 334 height 22
click at [819, 150] on icon "2" at bounding box center [822, 152] width 9 height 9
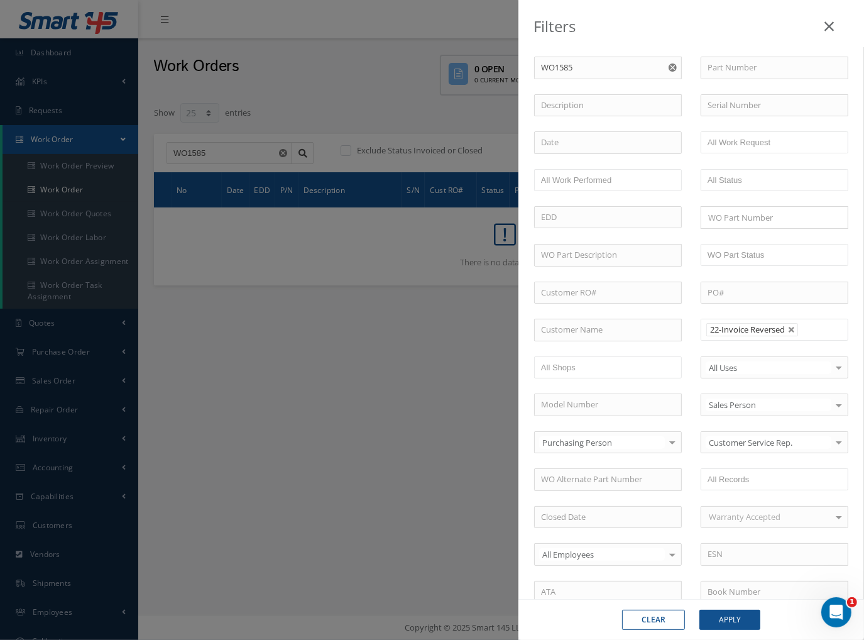
click at [657, 625] on button "Clear" at bounding box center [653, 619] width 63 height 20
type input "All Proccess Step"
checkbox input "true"
click at [748, 621] on button "Apply" at bounding box center [729, 619] width 61 height 20
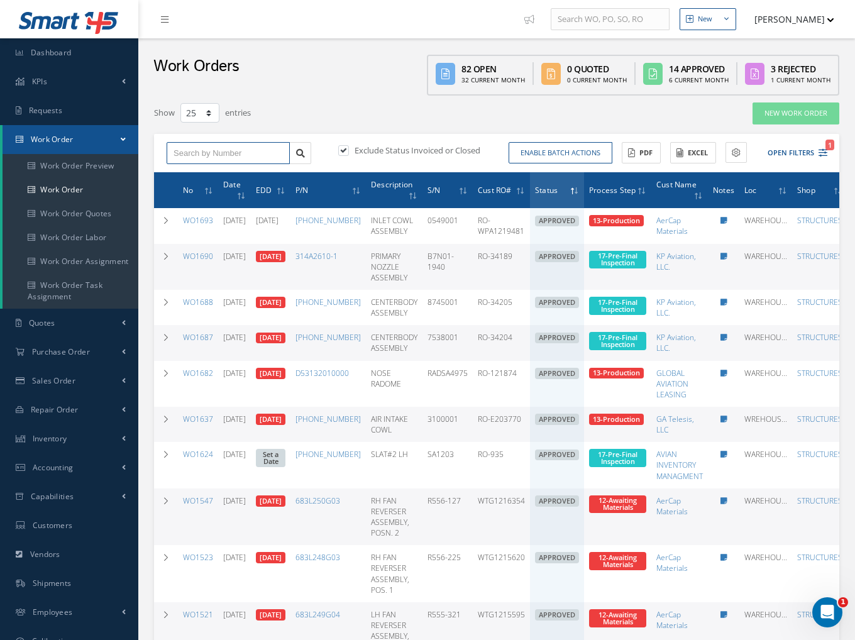
click at [186, 156] on input "text" at bounding box center [228, 153] width 123 height 23
type input "WO1585"
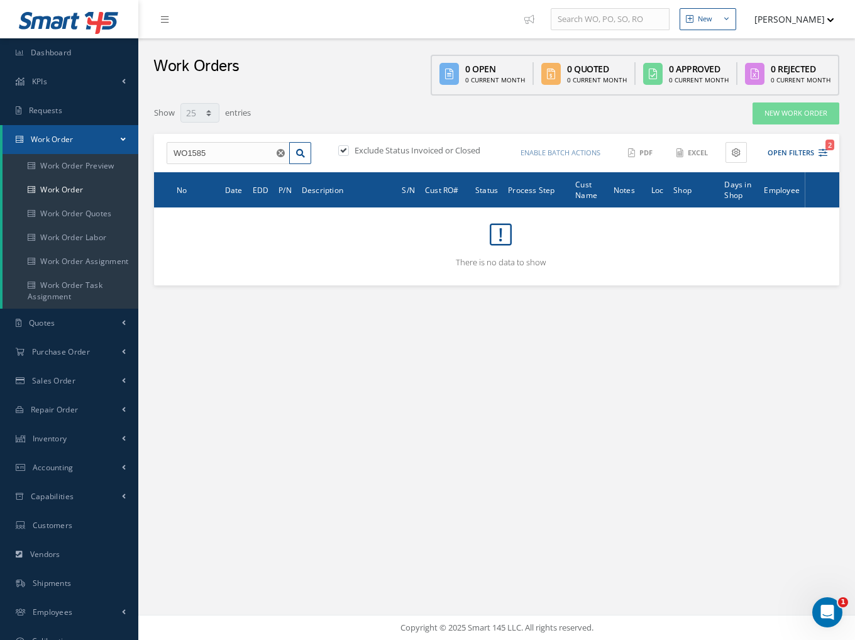
click at [354, 146] on label "Exclude Status Invoiced or Closed" at bounding box center [415, 150] width 129 height 11
click at [346, 147] on input "checkbox" at bounding box center [342, 151] width 8 height 8
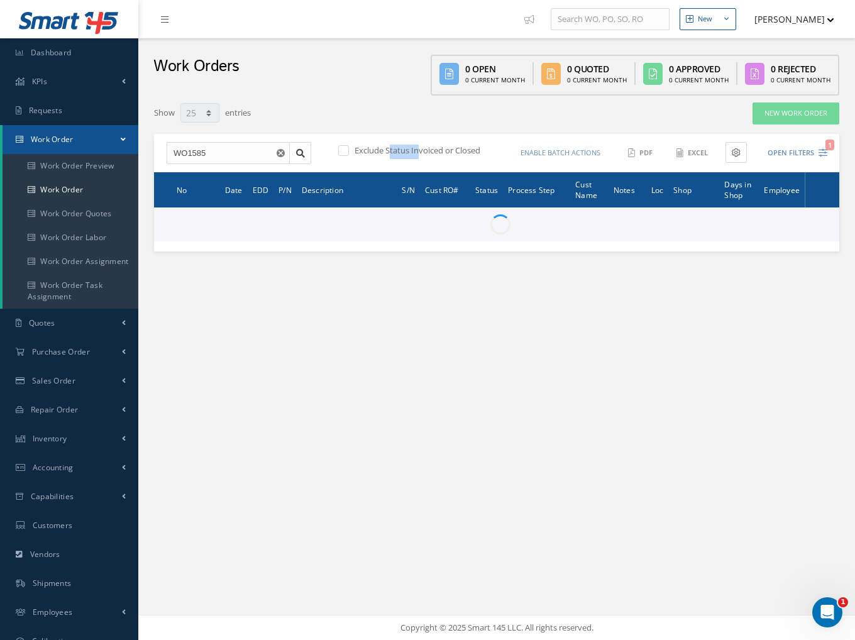
click at [352, 148] on label "Exclude Status Invoiced or Closed" at bounding box center [415, 150] width 129 height 11
click at [346, 148] on input "checkbox" at bounding box center [342, 151] width 8 height 8
click at [348, 149] on label at bounding box center [349, 150] width 3 height 11
click at [344, 149] on input "checkbox" at bounding box center [342, 151] width 8 height 8
checkbox input "false"
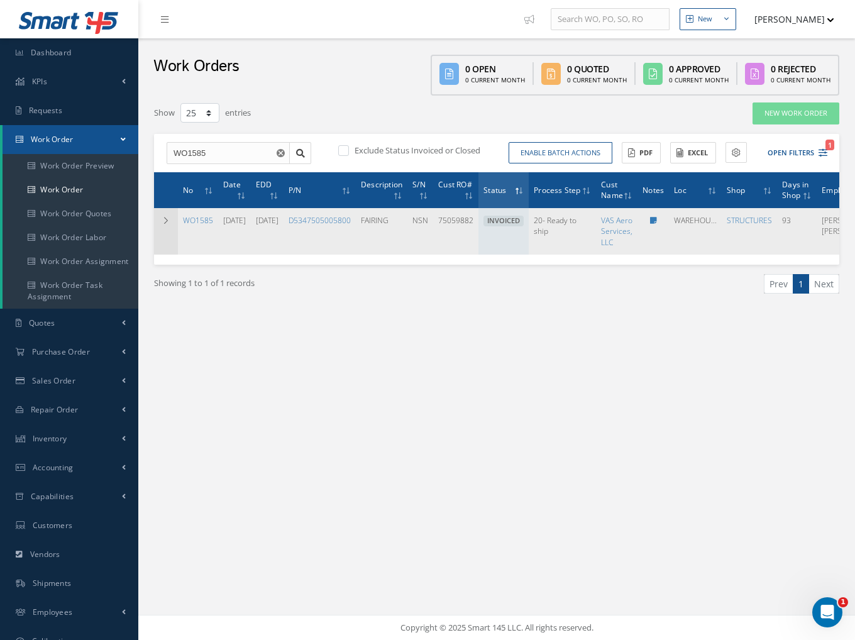
click at [160, 228] on td at bounding box center [166, 231] width 24 height 46
